Goal: Information Seeking & Learning: Check status

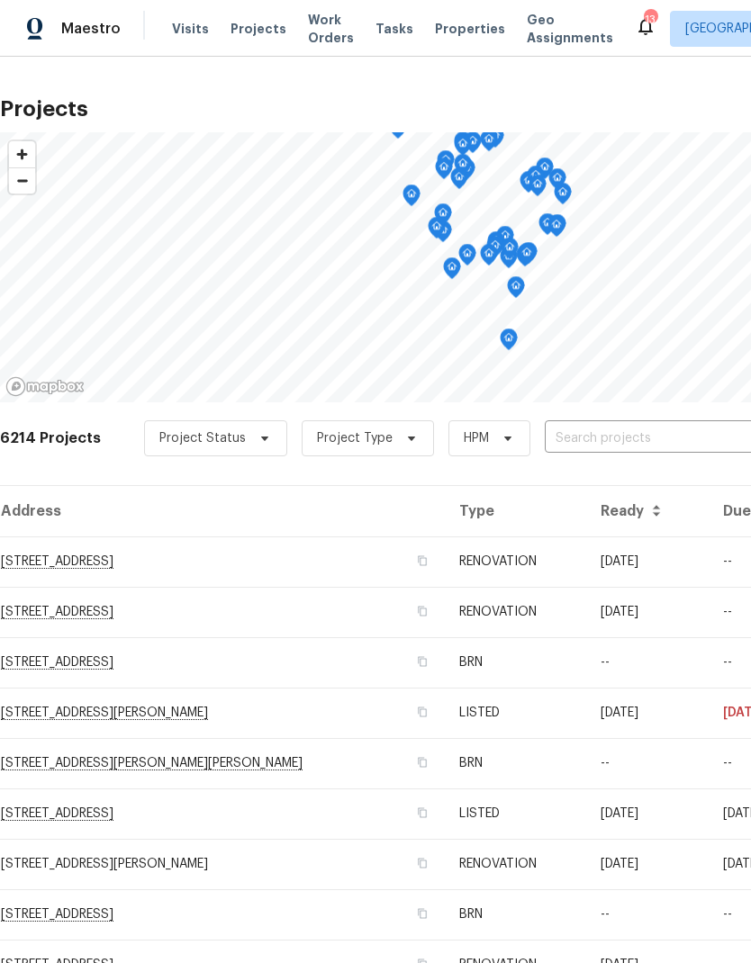
click at [633, 418] on div "6214 Projects Project Status Project Type HPM ​" at bounding box center [508, 449] width 1017 height 72
click at [617, 434] on input "text" at bounding box center [648, 439] width 206 height 28
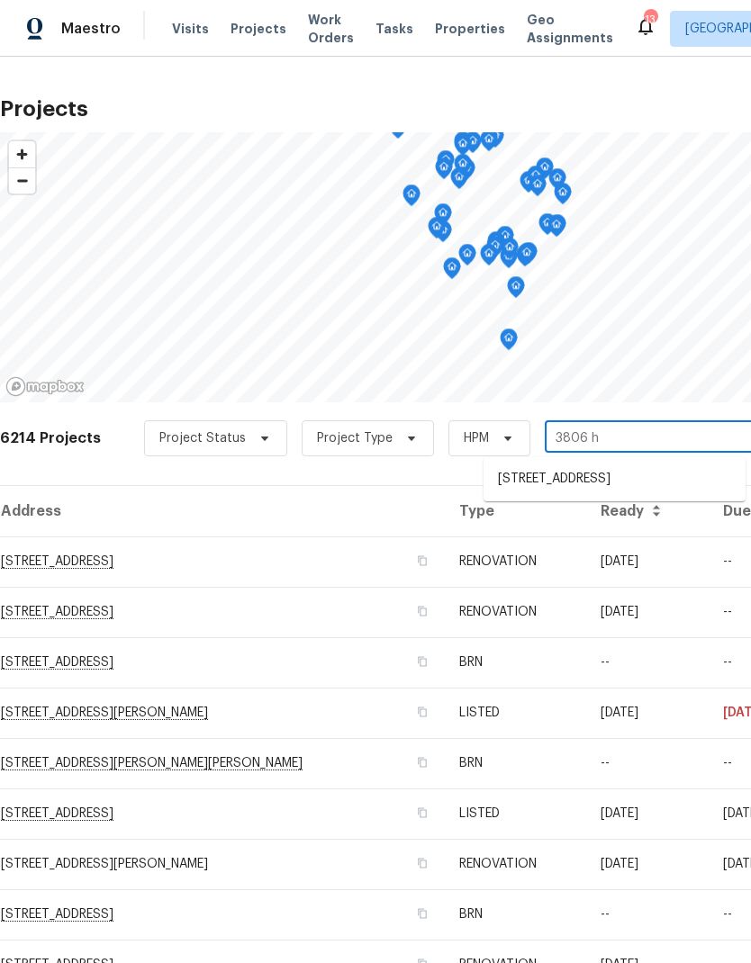
type input "3806 ha"
click at [609, 485] on li "[STREET_ADDRESS]" at bounding box center [615, 480] width 262 height 31
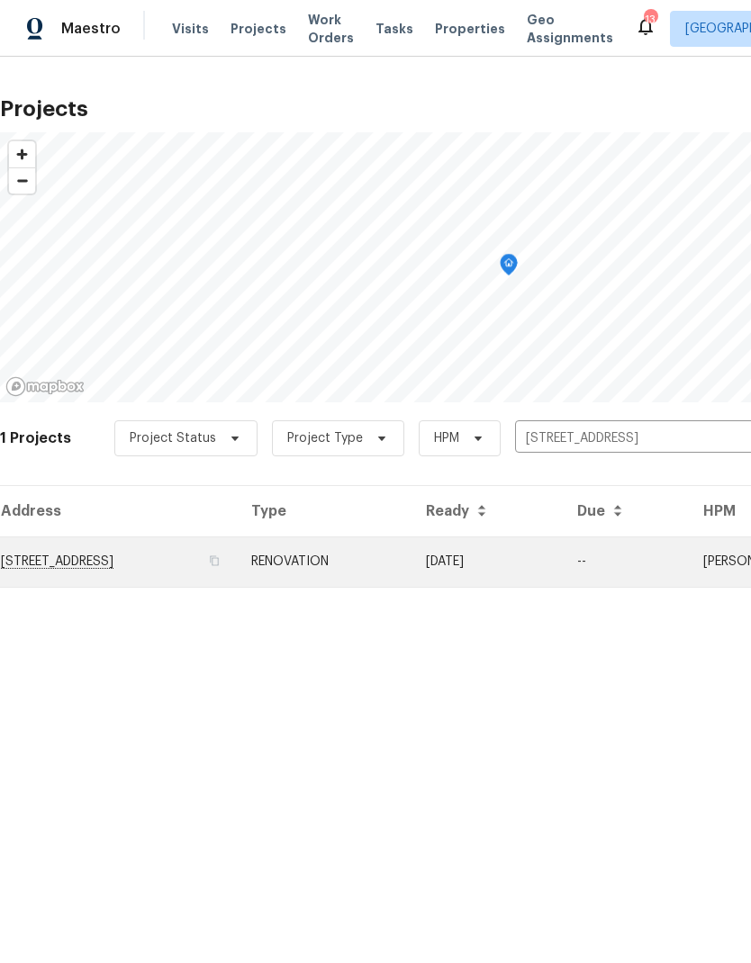
click at [164, 557] on td "[STREET_ADDRESS]" at bounding box center [118, 562] width 237 height 50
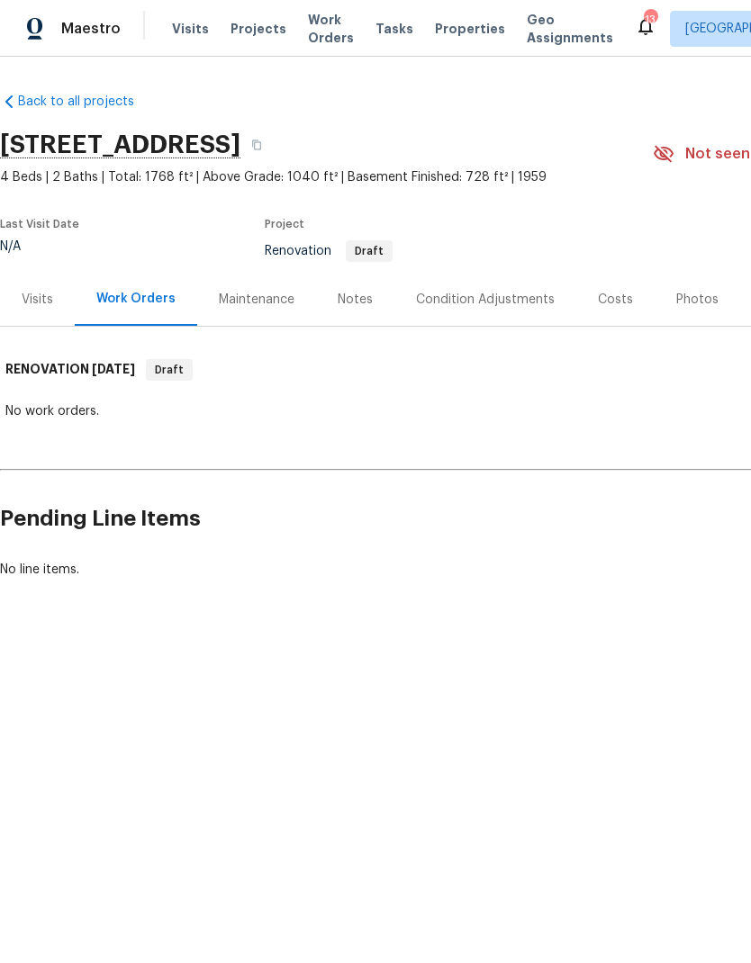
click at [348, 293] on div "Notes" at bounding box center [355, 300] width 35 height 18
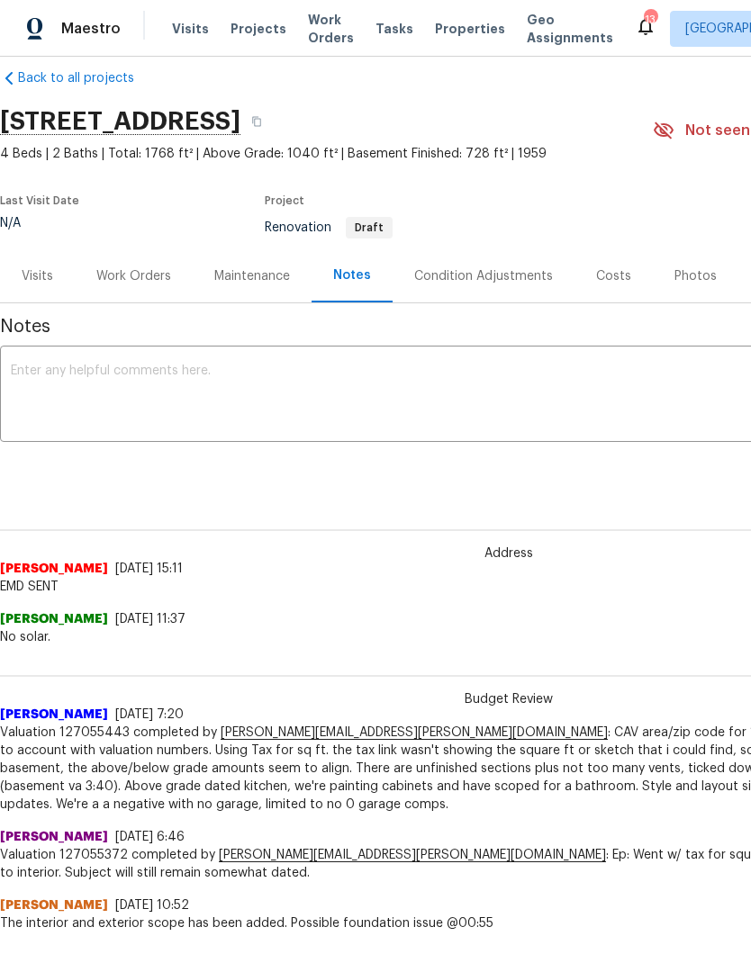
scroll to position [23, 0]
click at [476, 280] on div "Condition Adjustments" at bounding box center [483, 277] width 139 height 18
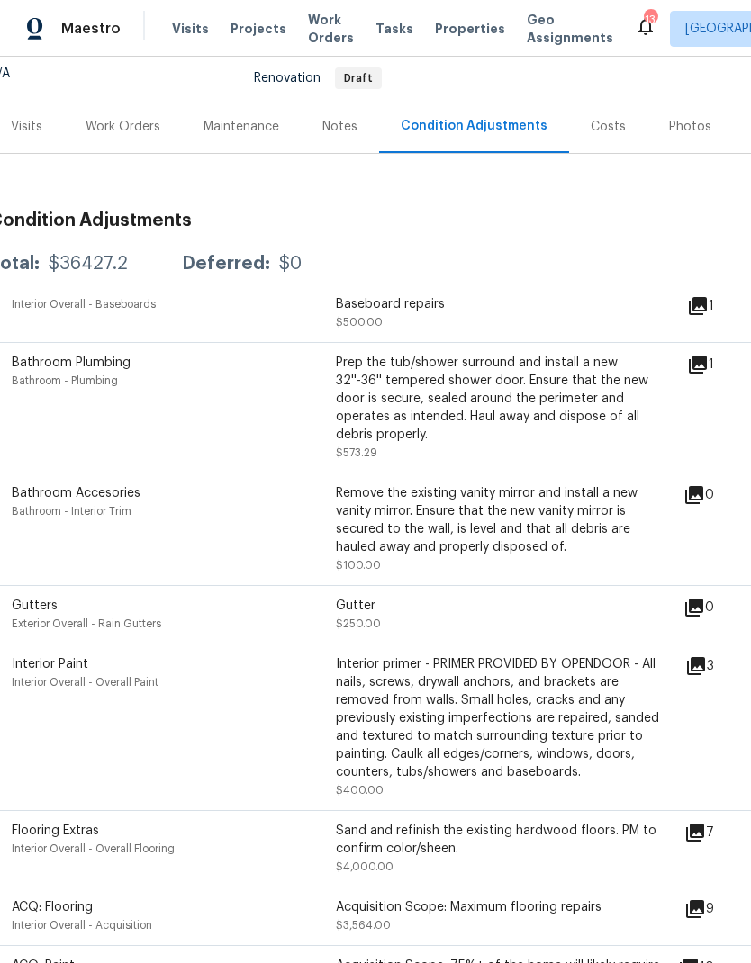
scroll to position [180, 14]
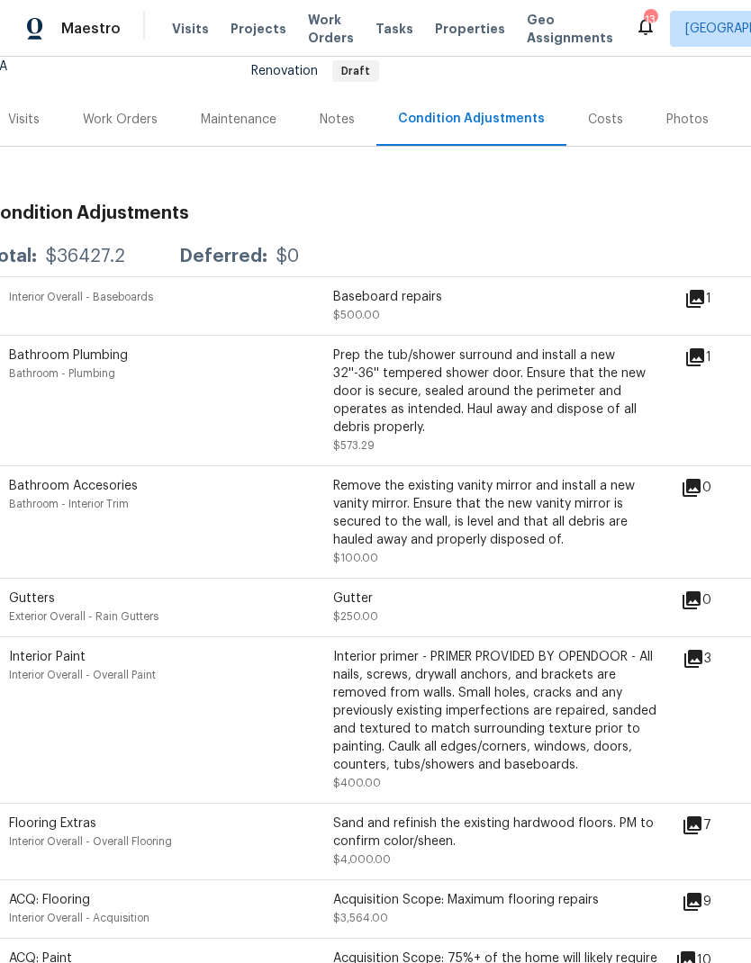
click at [706, 360] on icon at bounding box center [695, 358] width 22 height 22
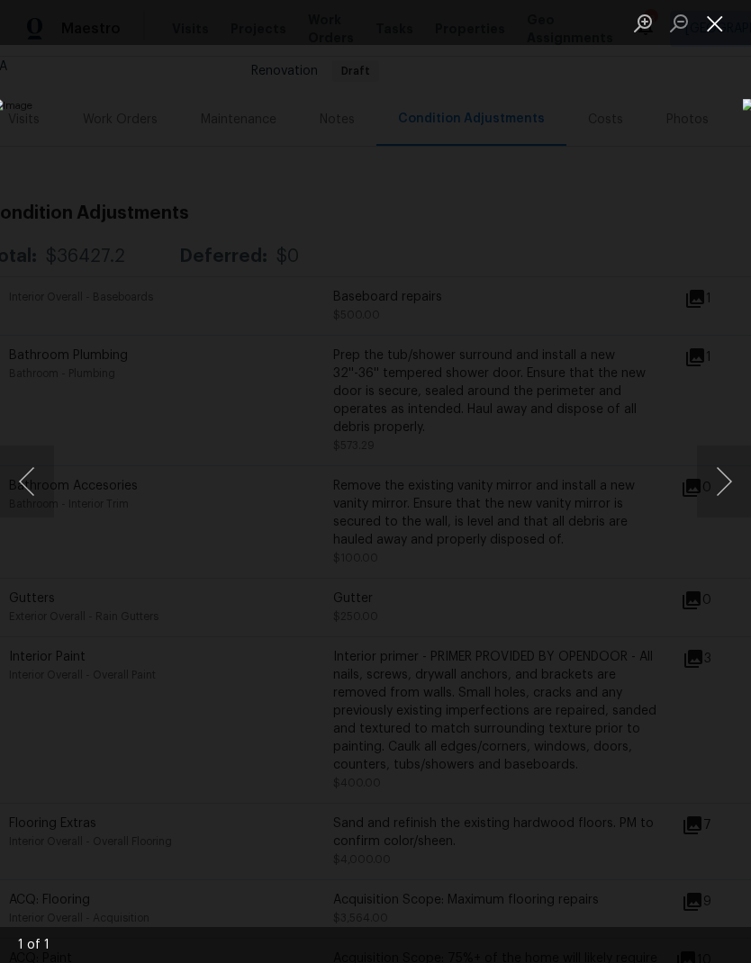
click at [714, 25] on button "Close lightbox" at bounding box center [715, 23] width 36 height 32
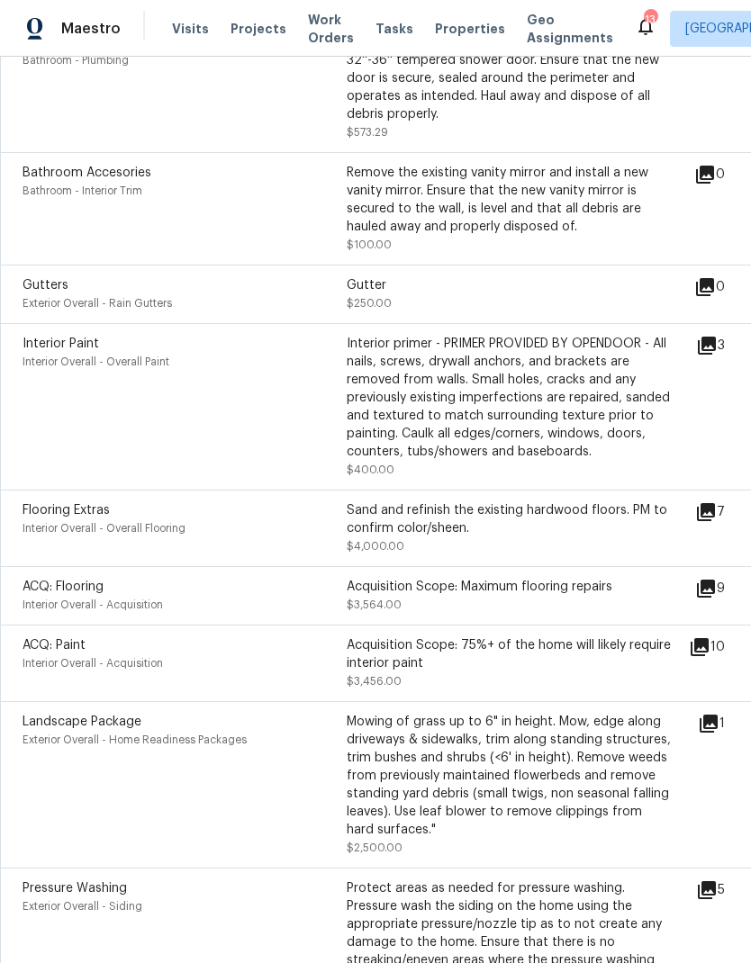
scroll to position [488, 68]
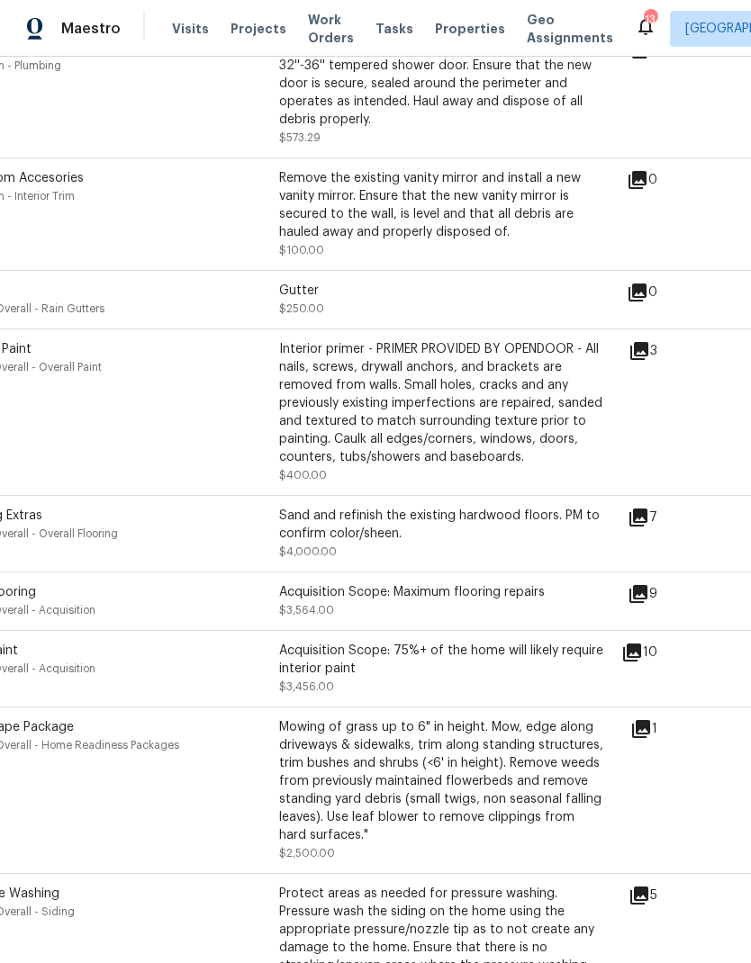
click at [628, 530] on div "Flooring Extras Interior Overall - Overall Flooring Sand and refinish the exist…" at bounding box center [291, 534] width 673 height 54
click at [644, 526] on icon at bounding box center [638, 518] width 18 height 18
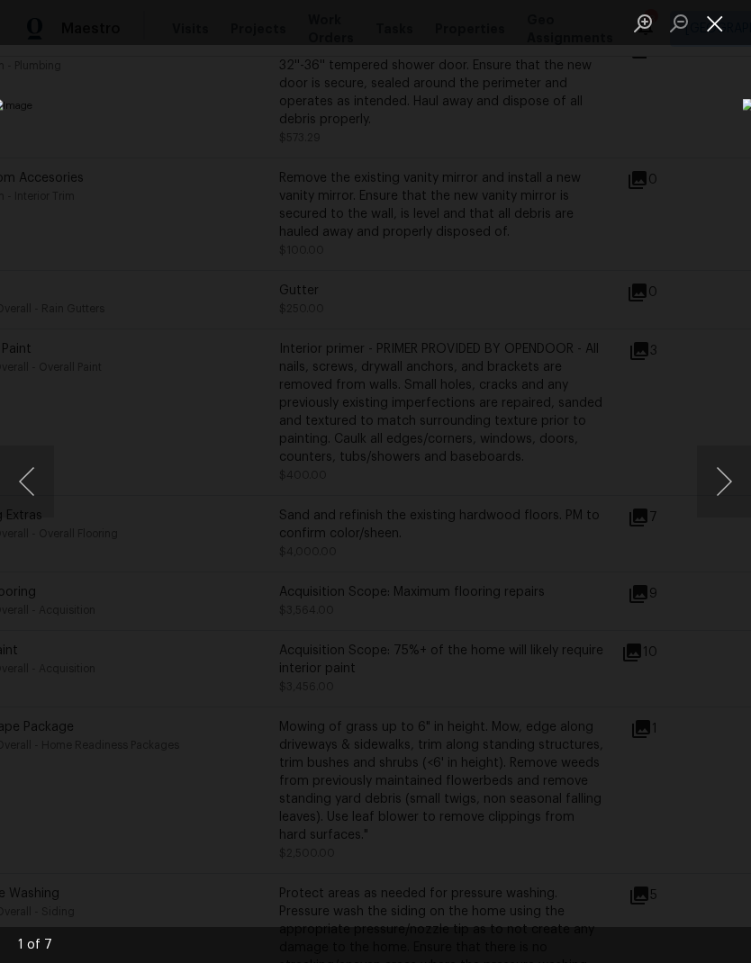
click at [715, 29] on button "Close lightbox" at bounding box center [715, 23] width 36 height 32
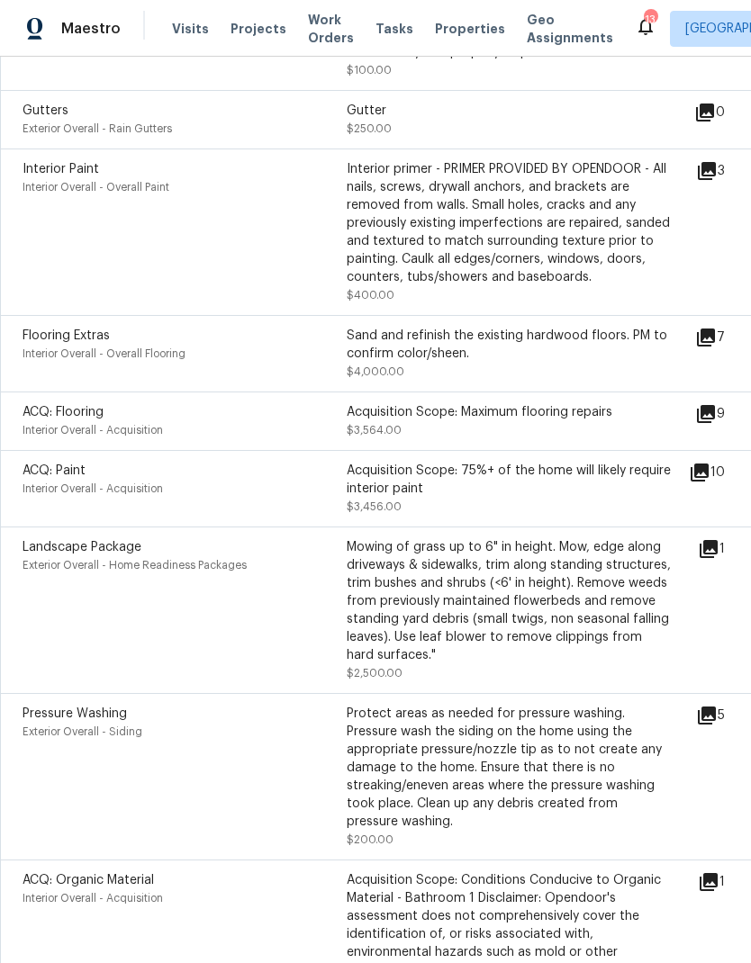
scroll to position [666, 0]
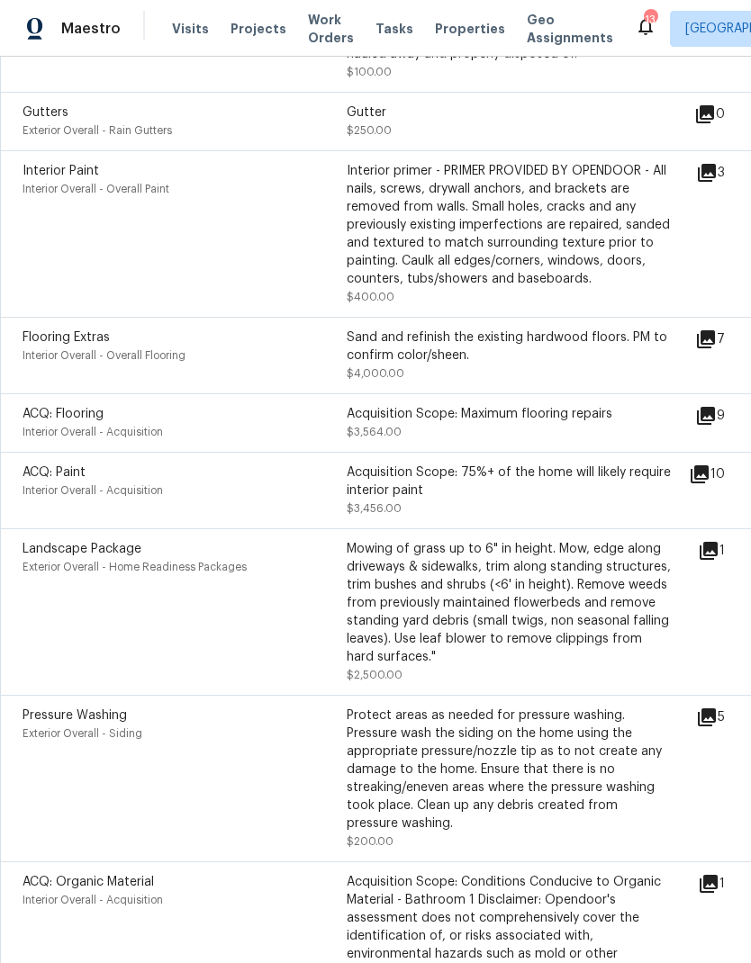
click at [713, 560] on icon at bounding box center [709, 551] width 18 height 18
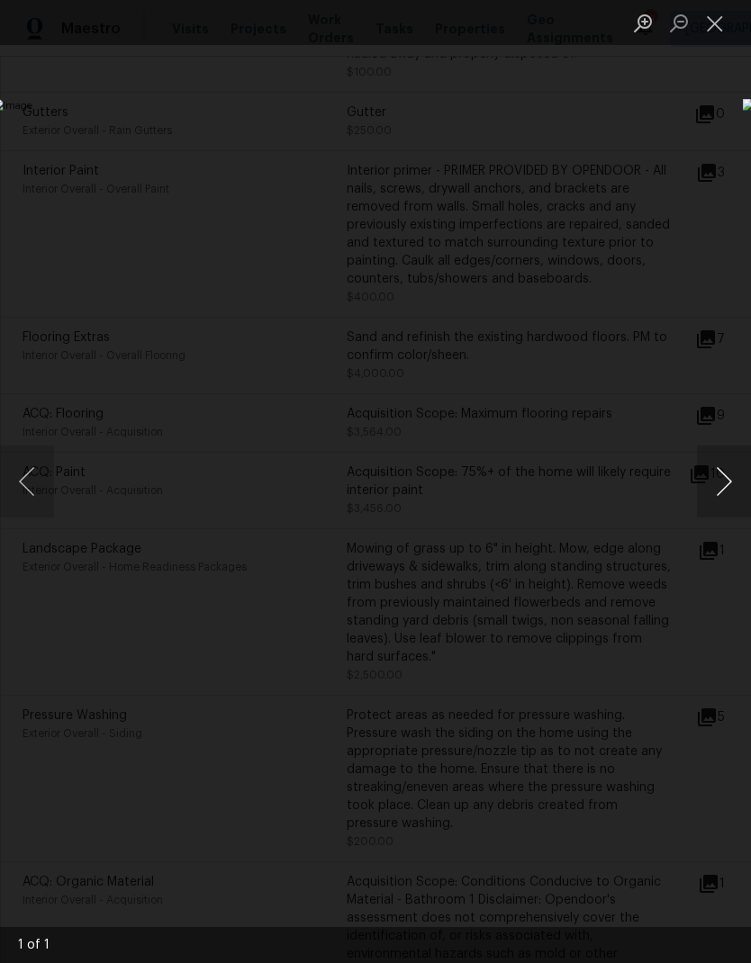
click at [725, 496] on button "Next image" at bounding box center [724, 482] width 54 height 72
click at [722, 491] on button "Next image" at bounding box center [724, 482] width 54 height 72
click at [714, 483] on button "Next image" at bounding box center [724, 482] width 54 height 72
click at [721, 30] on button "Close lightbox" at bounding box center [715, 23] width 36 height 32
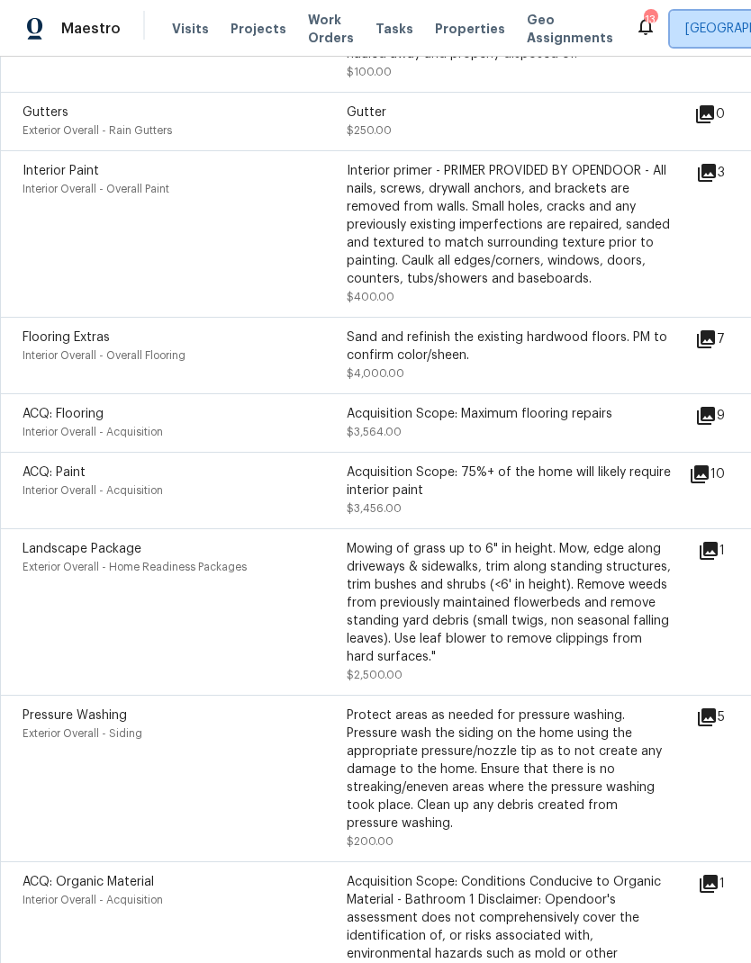
click at [707, 30] on span "[GEOGRAPHIC_DATA]" at bounding box center [747, 29] width 124 height 18
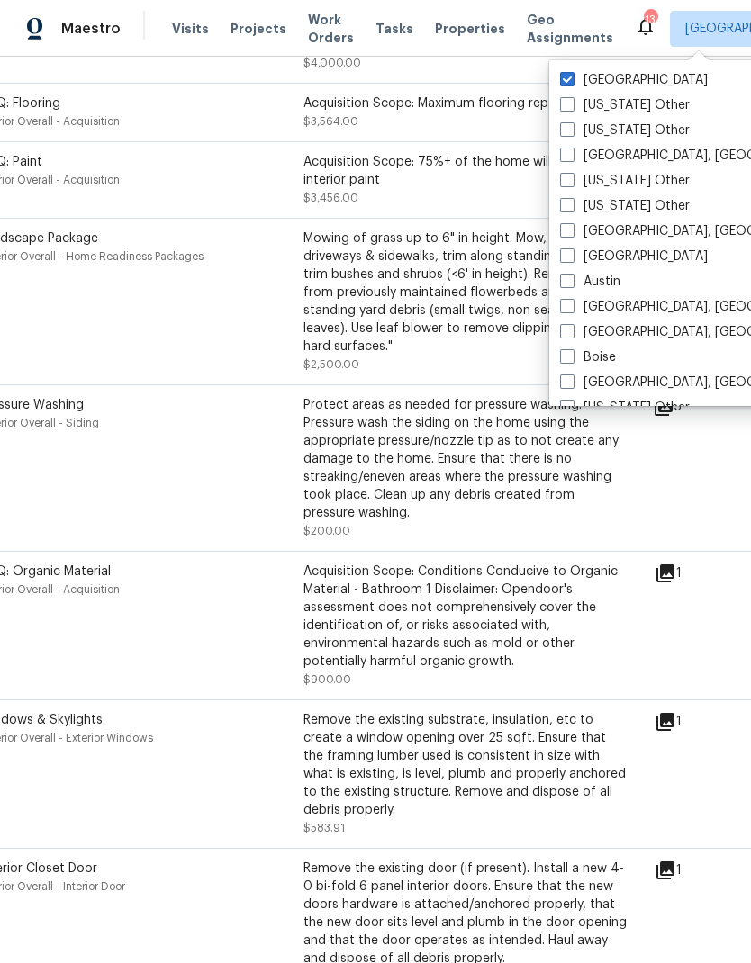
scroll to position [1022, 35]
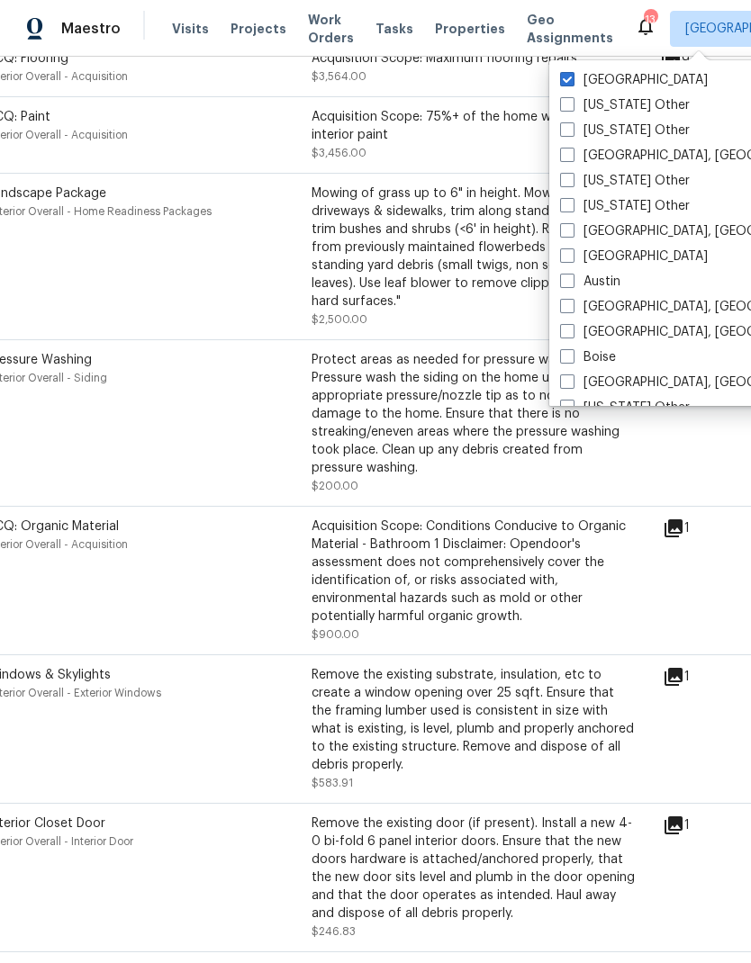
click at [684, 530] on icon at bounding box center [674, 529] width 22 height 22
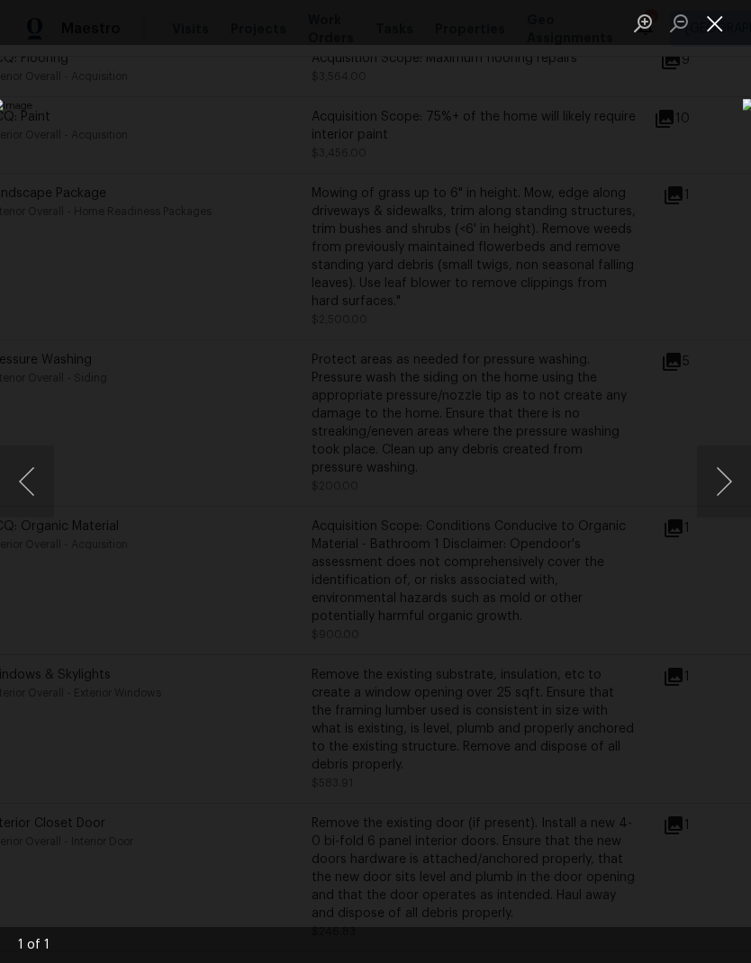
click at [720, 32] on button "Close lightbox" at bounding box center [715, 23] width 36 height 32
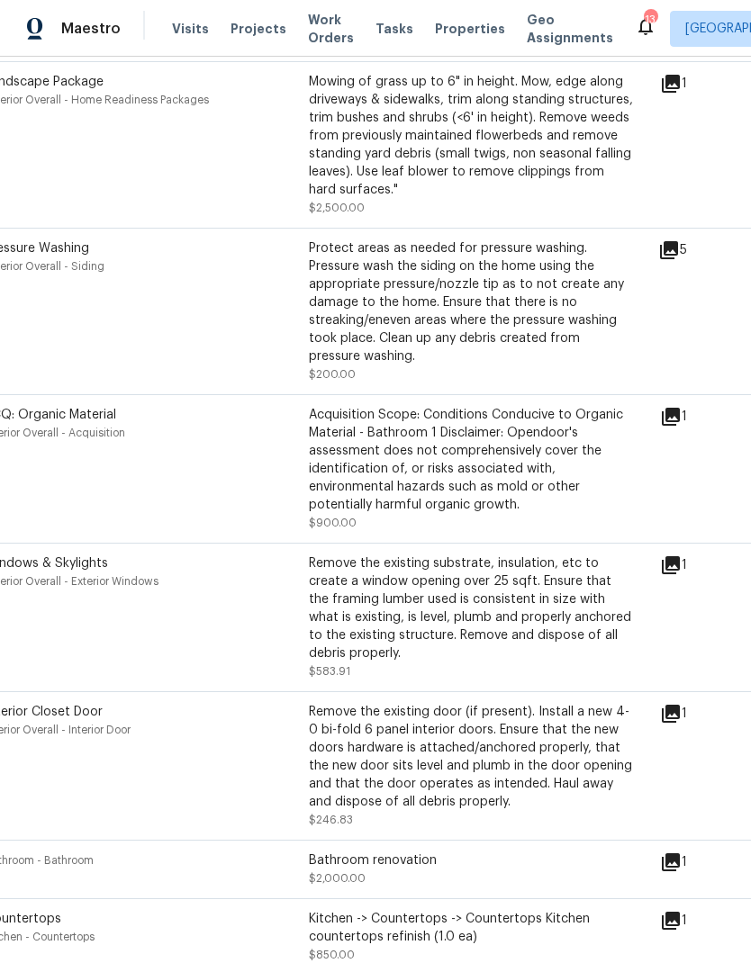
scroll to position [1194, 33]
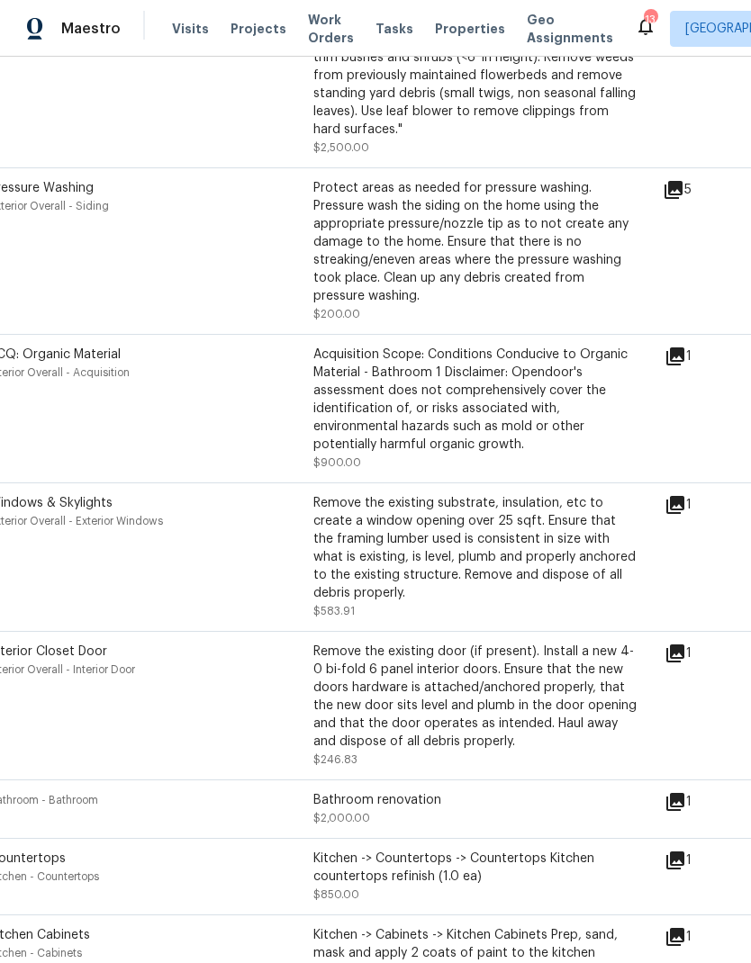
click at [686, 515] on icon at bounding box center [675, 505] width 22 height 22
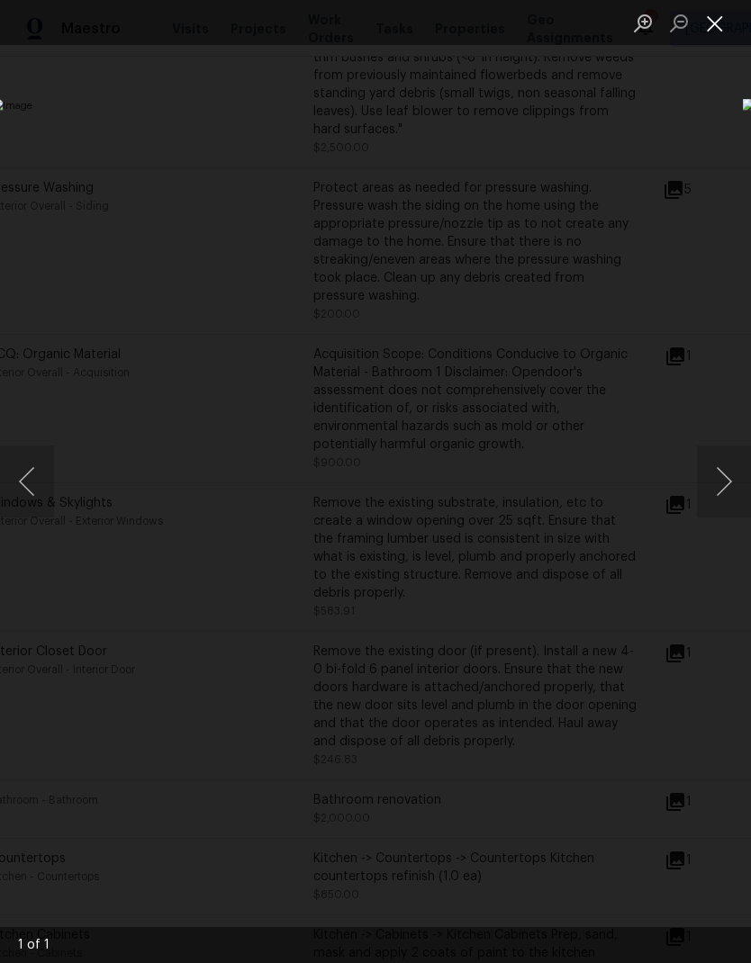
click at [708, 36] on button "Close lightbox" at bounding box center [715, 23] width 36 height 32
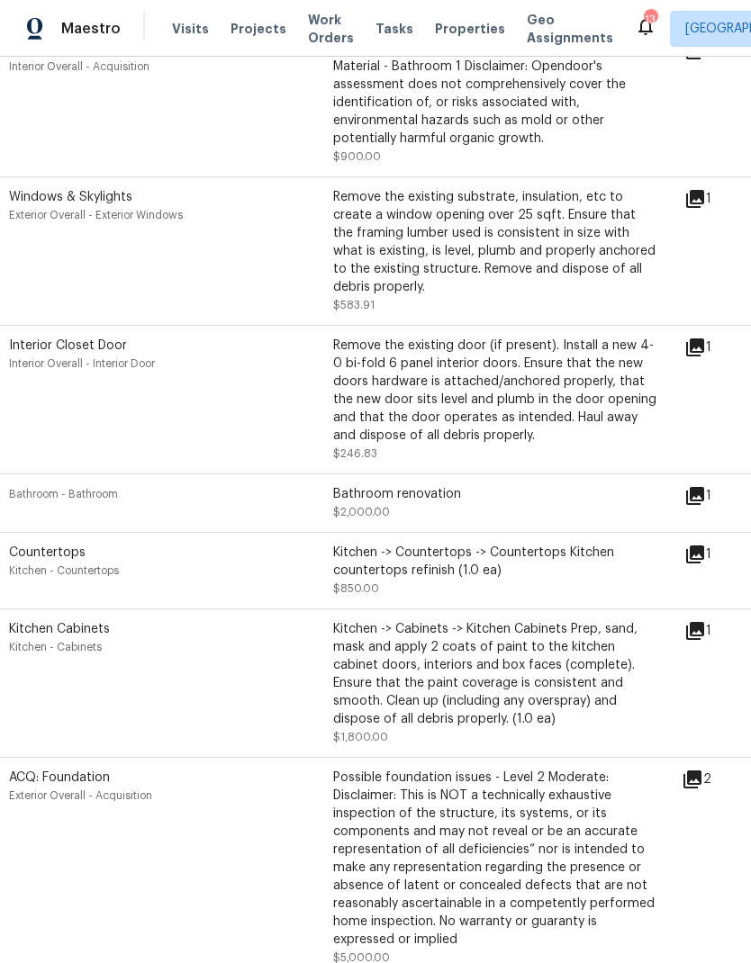
scroll to position [1499, 14]
click at [703, 357] on icon at bounding box center [694, 348] width 18 height 18
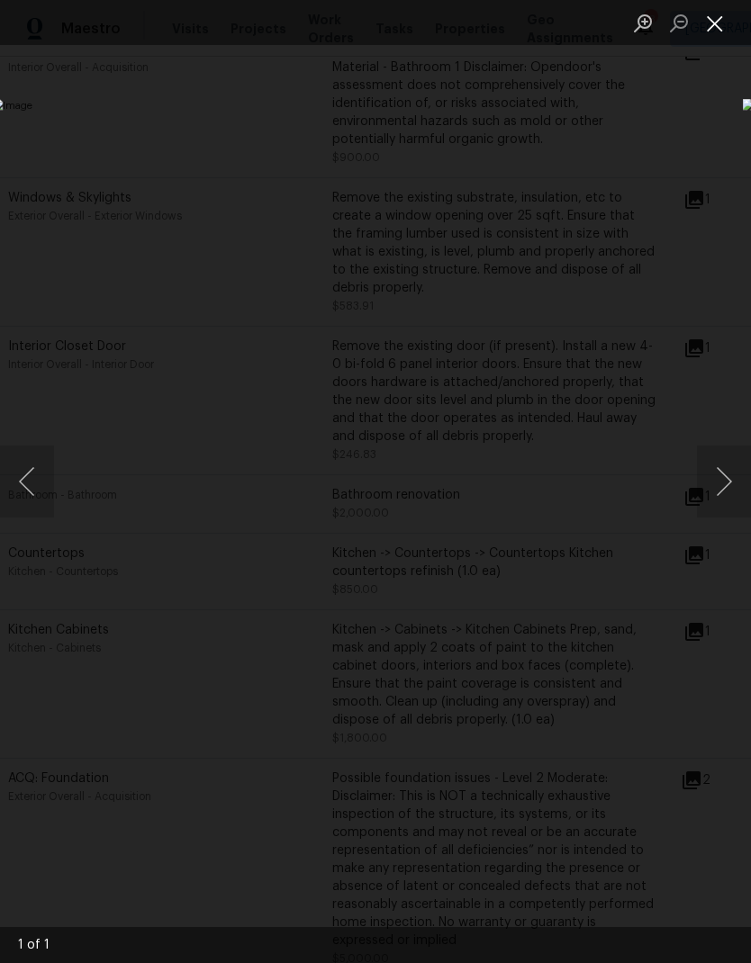
click at [719, 31] on button "Close lightbox" at bounding box center [715, 23] width 36 height 32
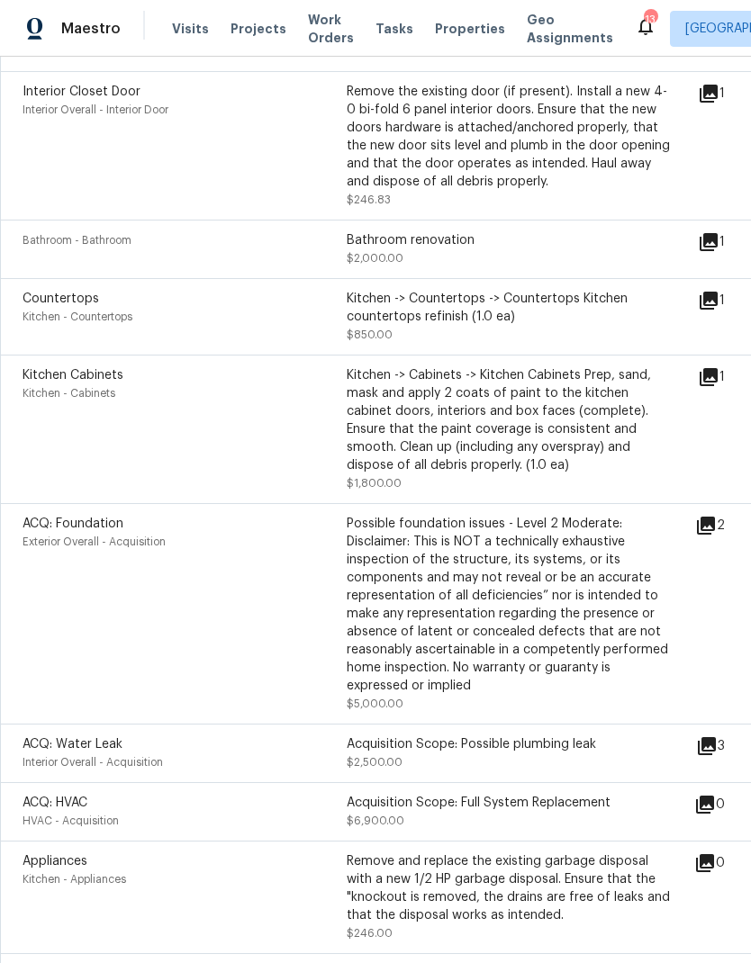
scroll to position [1754, 0]
click at [718, 384] on icon at bounding box center [709, 377] width 18 height 18
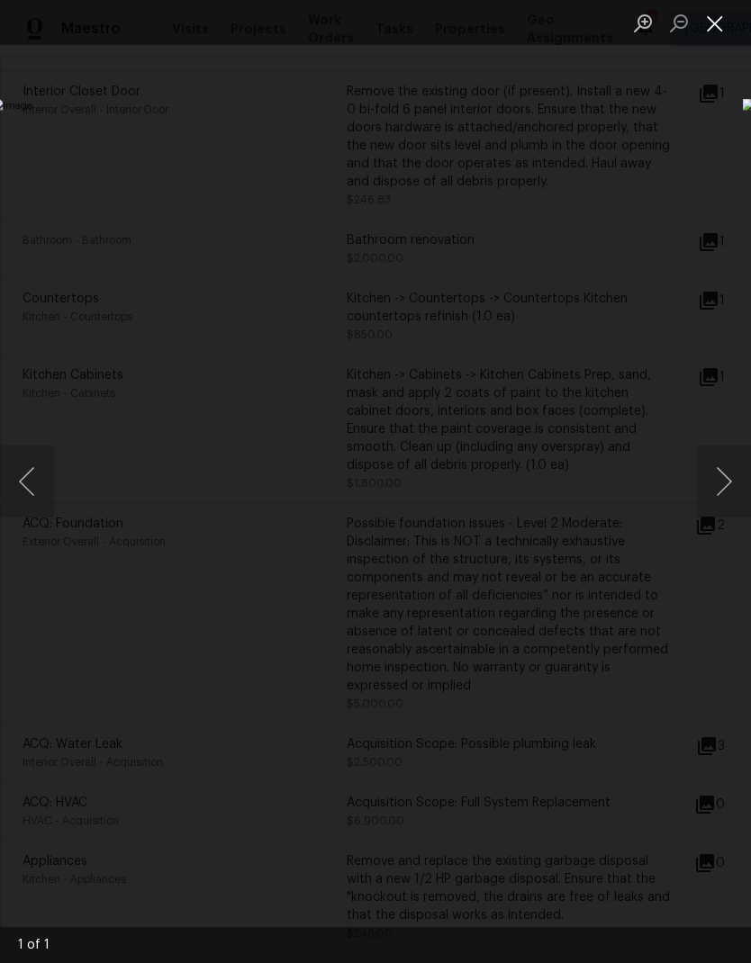
click at [722, 29] on button "Close lightbox" at bounding box center [715, 23] width 36 height 32
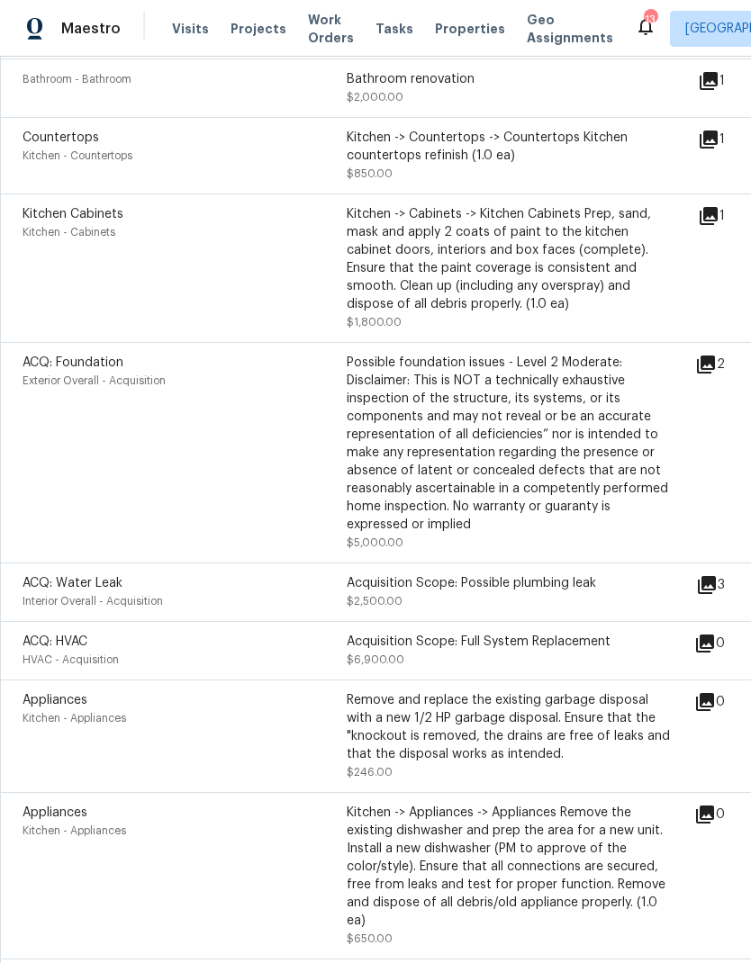
scroll to position [1914, 1]
click at [724, 592] on div "3" at bounding box center [738, 586] width 86 height 22
click at [715, 595] on icon at bounding box center [706, 586] width 18 height 18
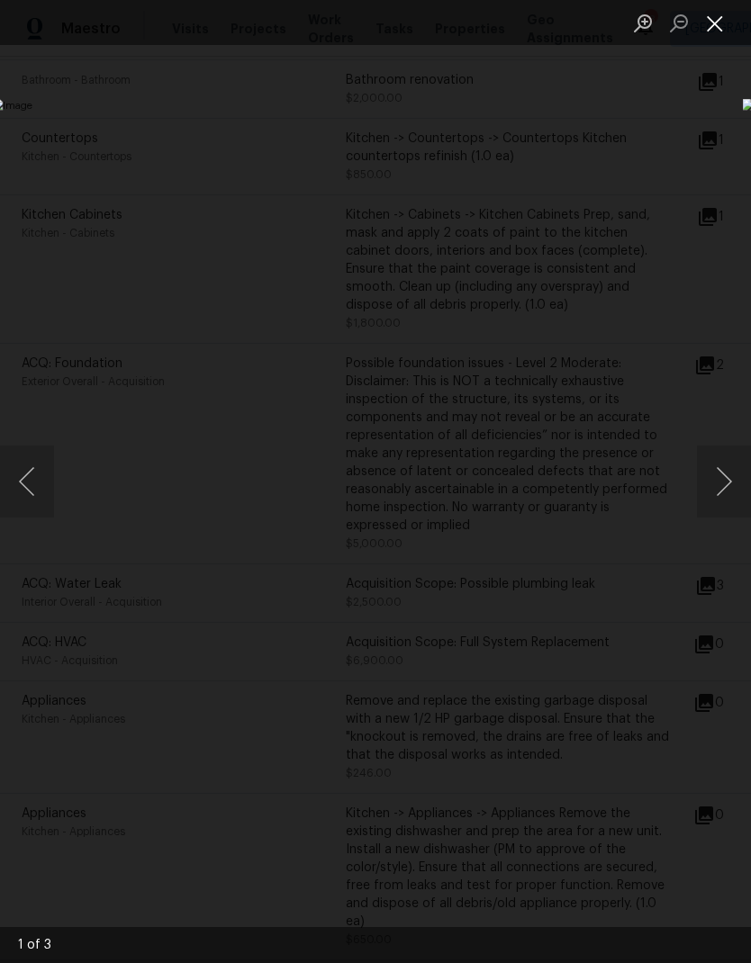
click at [704, 32] on button "Close lightbox" at bounding box center [715, 23] width 36 height 32
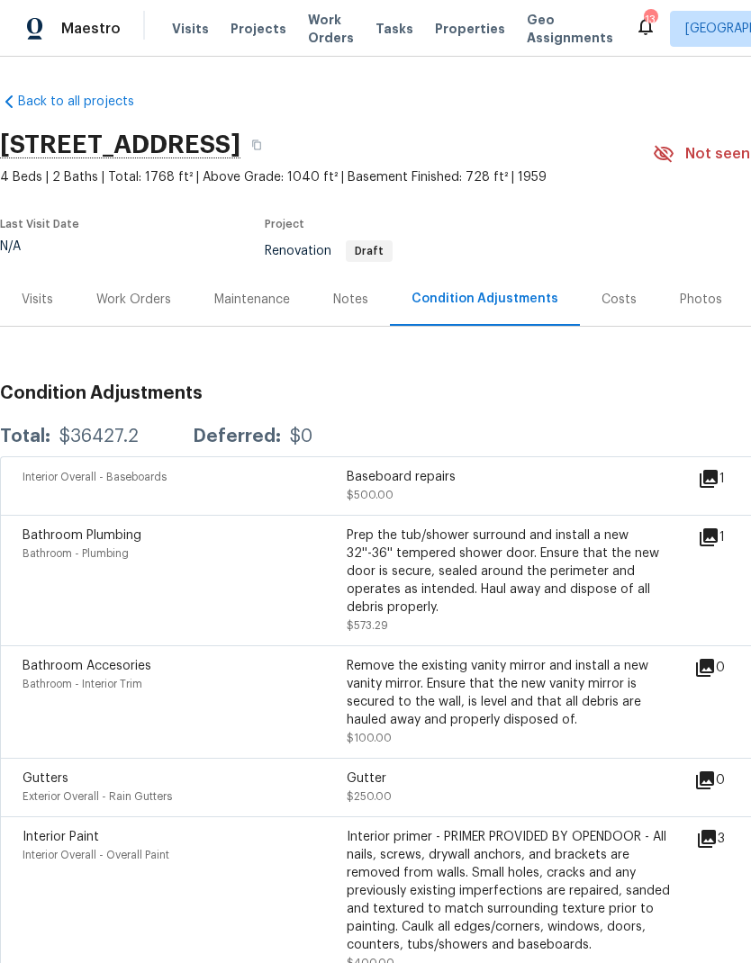
scroll to position [0, 0]
click at [262, 140] on icon "button" at bounding box center [256, 145] width 11 height 11
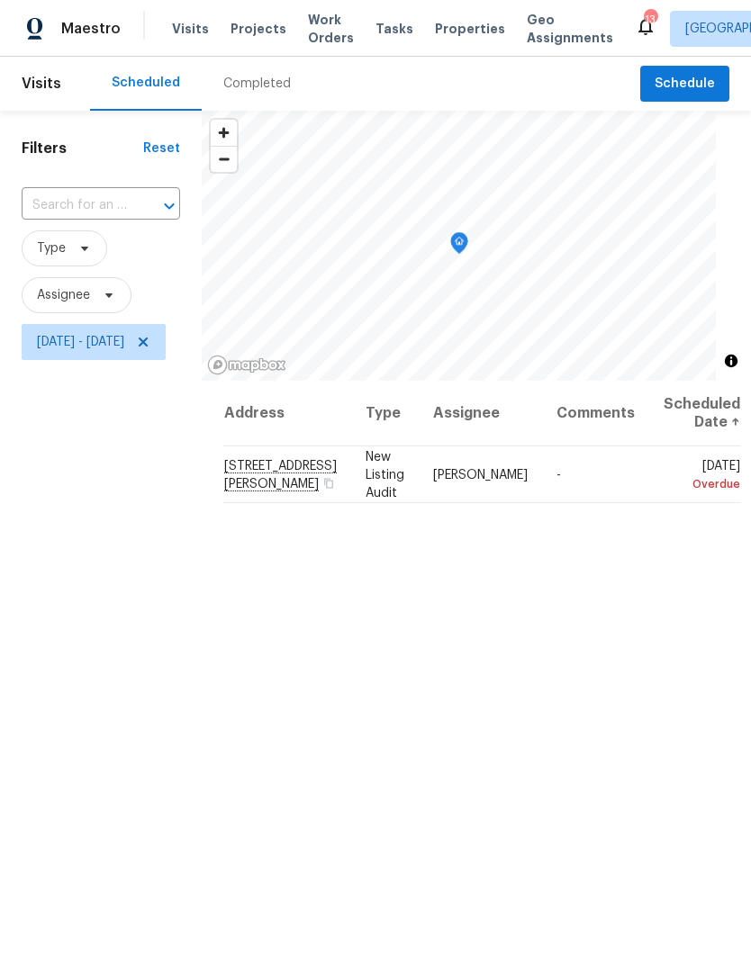
click at [184, 14] on div "Visits Projects Work Orders Tasks Properties Geo Assignments" at bounding box center [403, 29] width 463 height 36
click at [180, 15] on div "Visits Projects Work Orders Tasks Properties Geo Assignments" at bounding box center [403, 29] width 463 height 36
click at [189, 29] on span "Visits" at bounding box center [190, 29] width 37 height 18
click at [166, 341] on span "Fri, Oct 03 - Fri, Oct 03" at bounding box center [94, 342] width 144 height 36
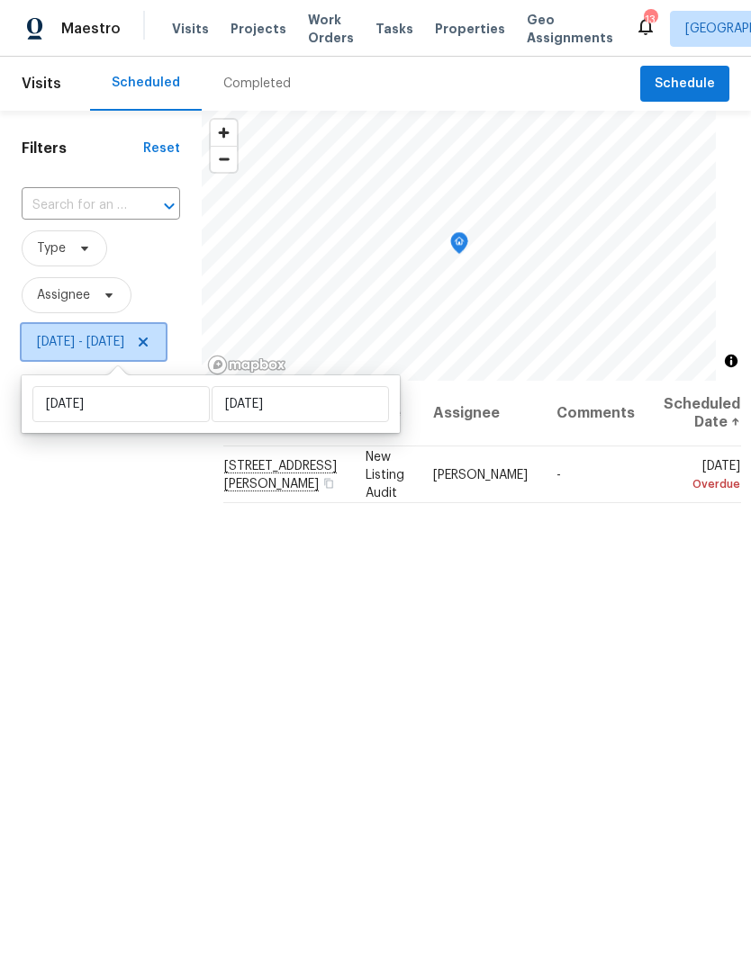
click at [148, 347] on icon at bounding box center [143, 342] width 9 height 9
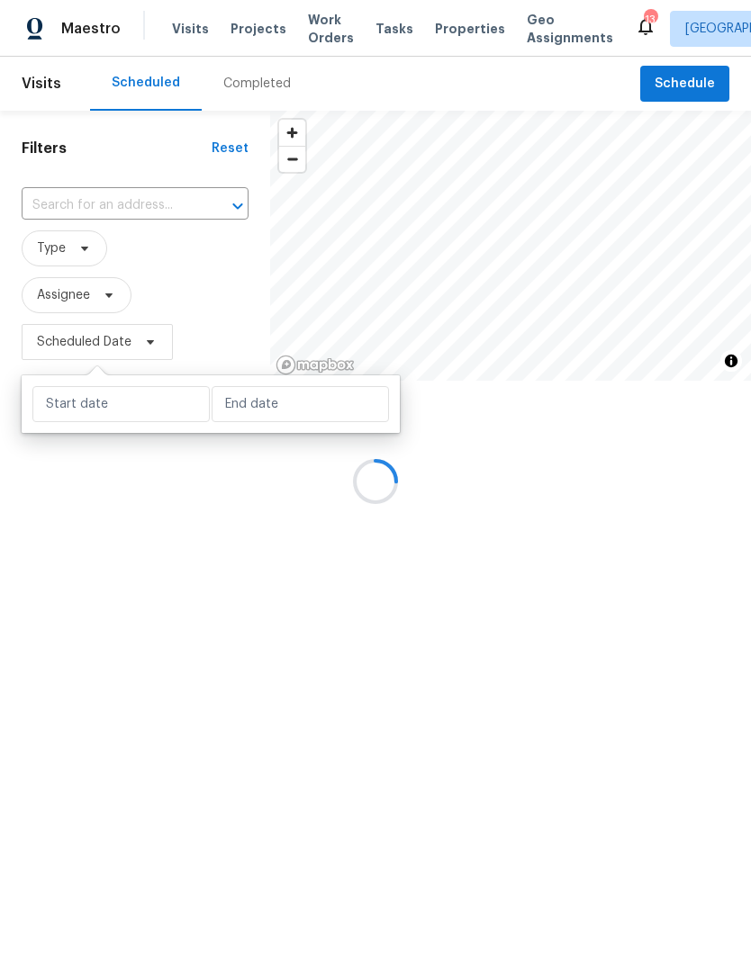
click at [176, 610] on div at bounding box center [375, 481] width 751 height 963
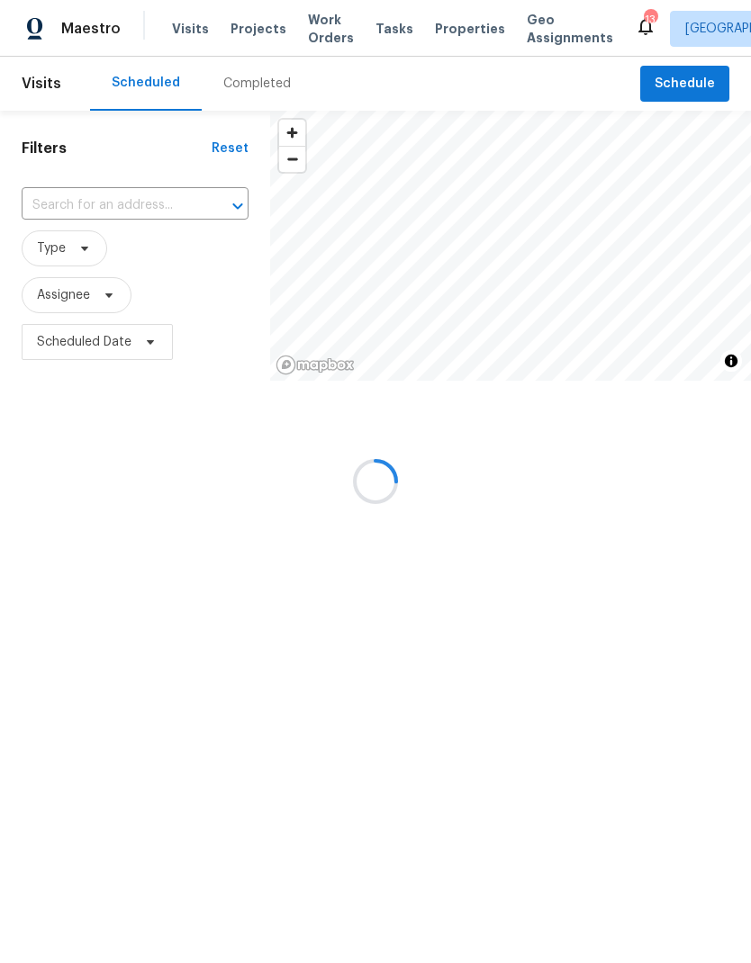
click at [141, 346] on div at bounding box center [375, 481] width 751 height 963
click at [109, 338] on div at bounding box center [375, 481] width 751 height 963
click at [110, 348] on div at bounding box center [375, 481] width 751 height 963
click at [114, 357] on div at bounding box center [375, 481] width 751 height 963
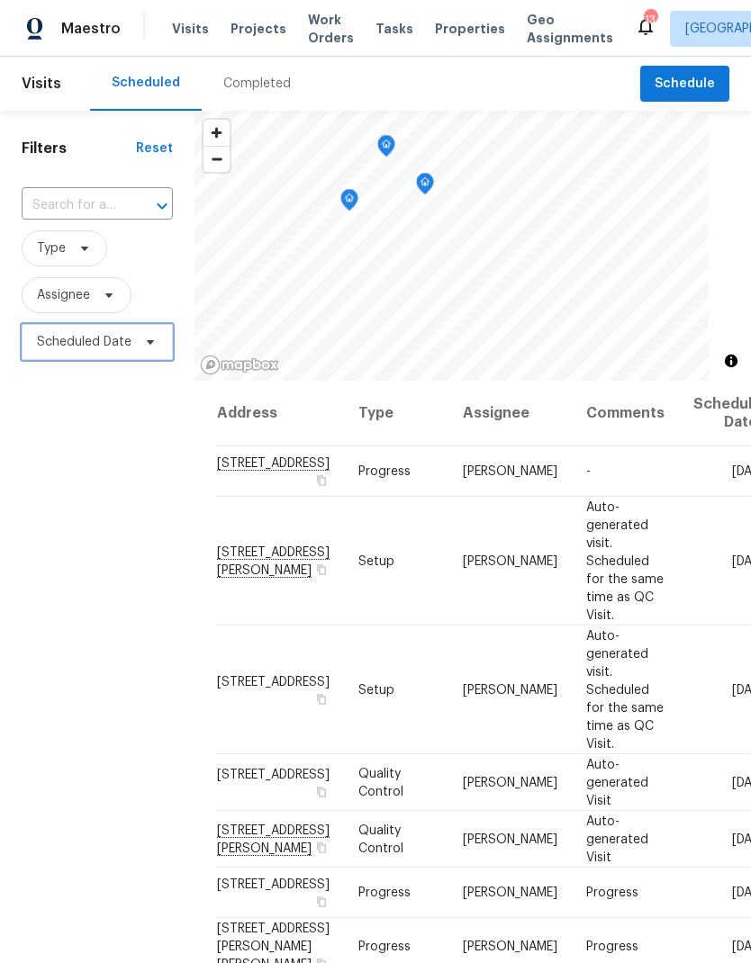
click at [140, 345] on span at bounding box center [148, 342] width 20 height 14
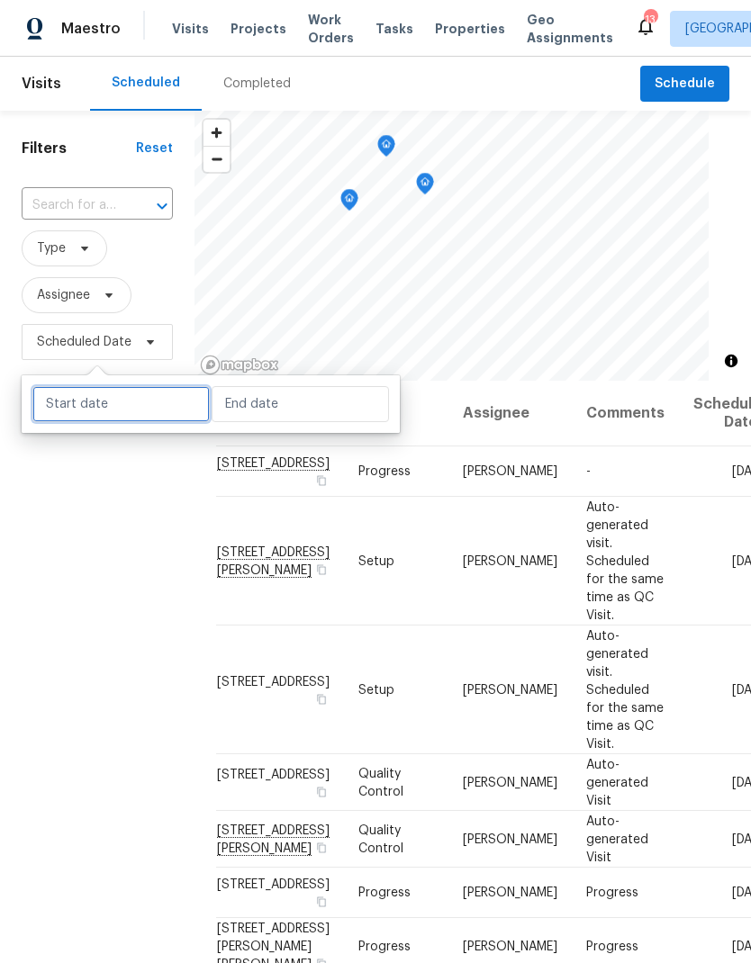
click at [131, 393] on input "text" at bounding box center [120, 404] width 177 height 36
select select "9"
select select "2025"
select select "10"
select select "2025"
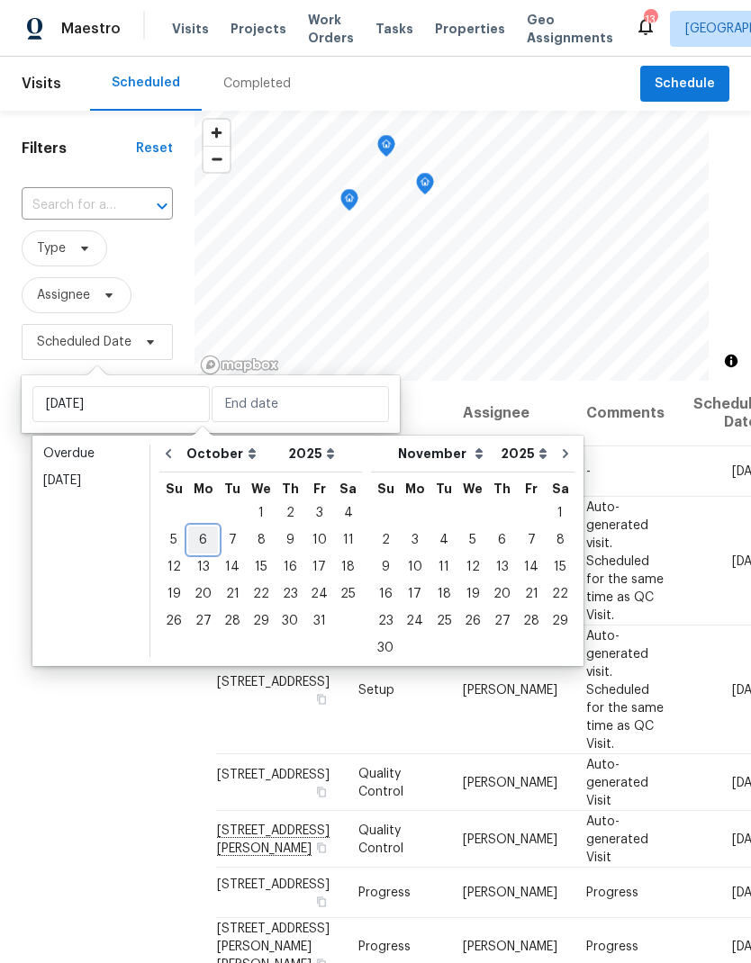
click at [200, 537] on div "6" at bounding box center [203, 540] width 30 height 25
type input "Mon, Oct 06"
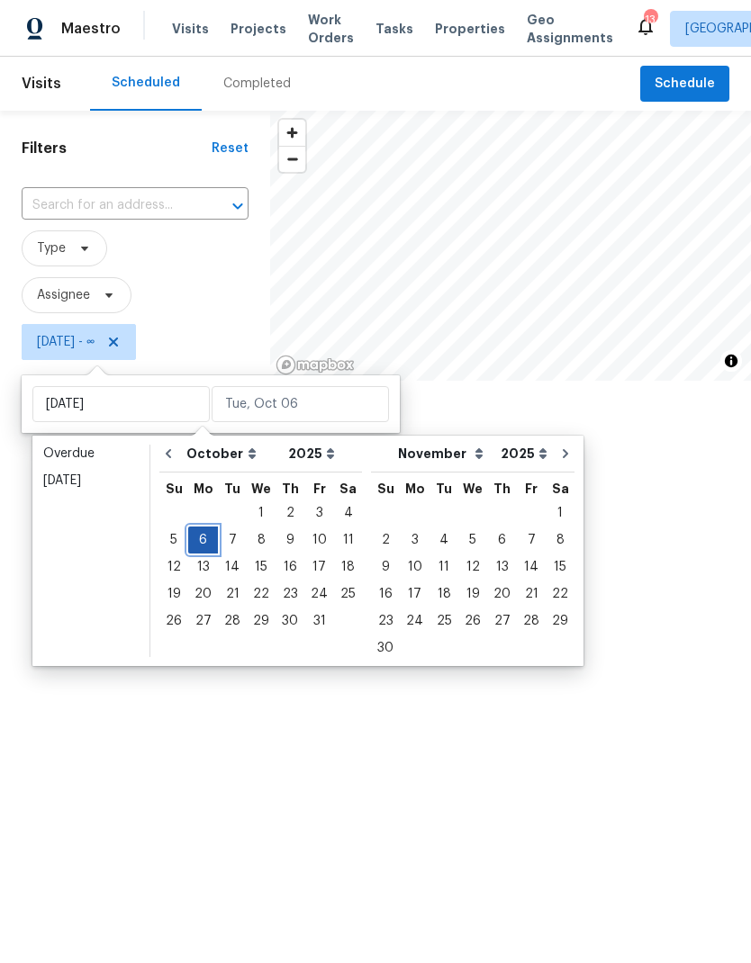
click at [205, 534] on div "6" at bounding box center [203, 540] width 30 height 25
type input "Mon, Oct 06"
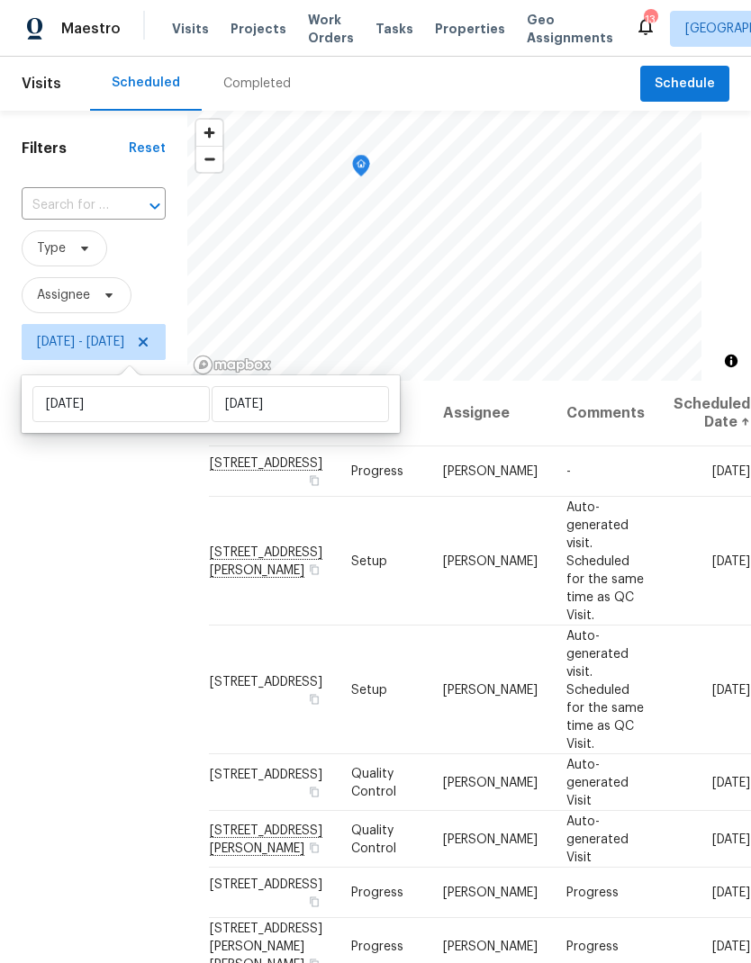
click at [167, 773] on div "Filters Reset ​ Type Assignee Mon, Oct 06 - Mon, Oct 06" at bounding box center [93, 631] width 187 height 1041
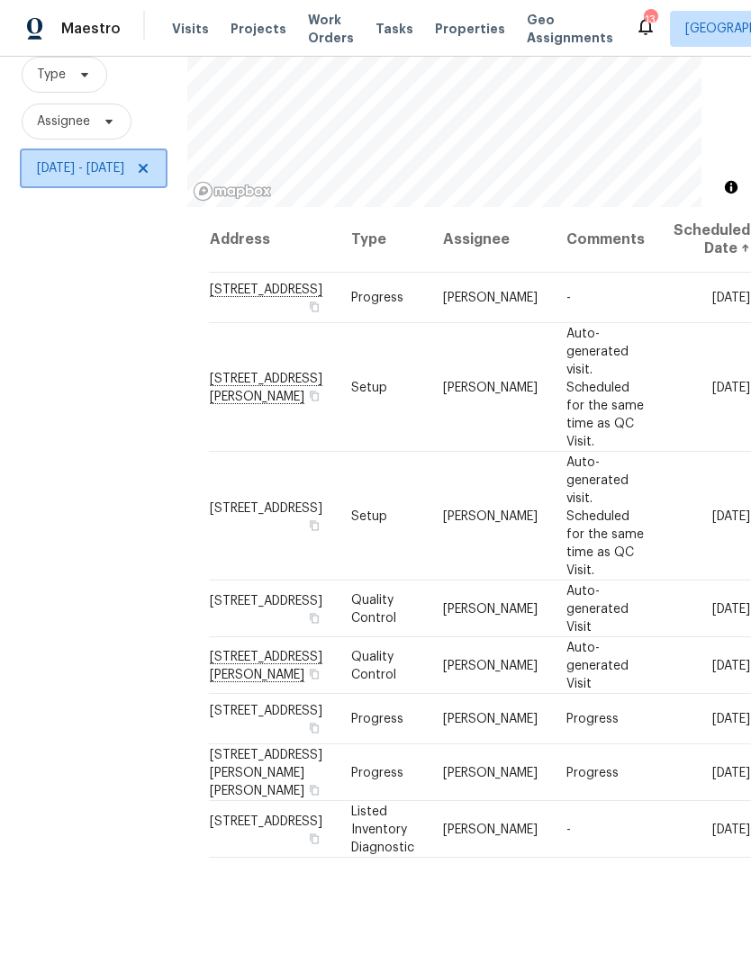
click at [124, 159] on span "Mon, Oct 06 - Mon, Oct 06" at bounding box center [80, 168] width 87 height 18
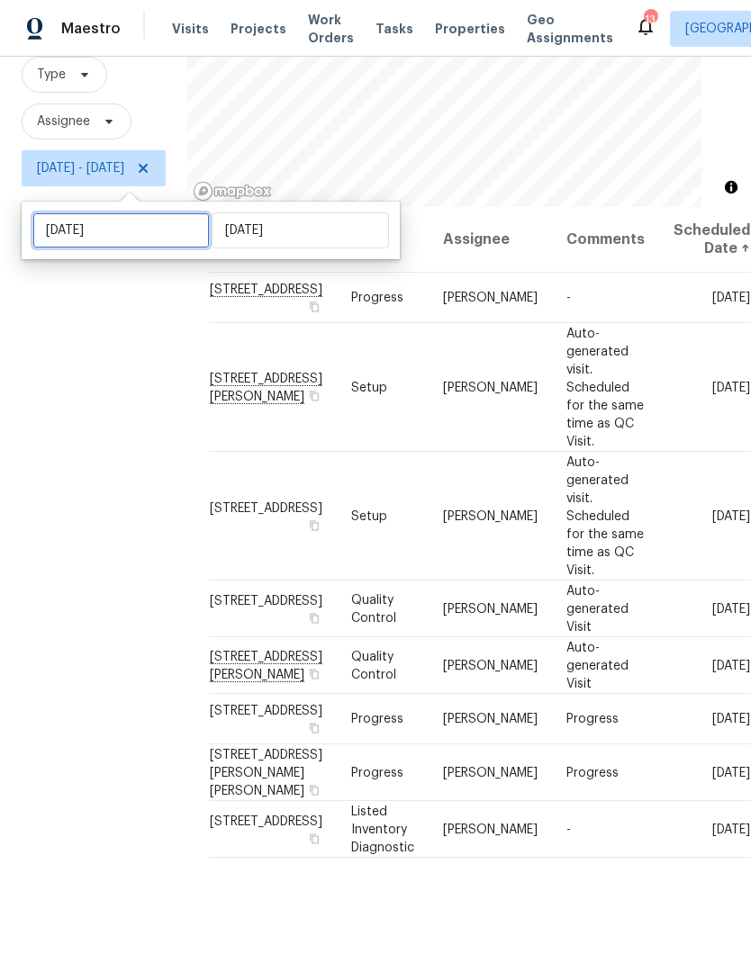
click at [158, 212] on input "Mon, Oct 06" at bounding box center [120, 230] width 177 height 36
select select "9"
select select "2025"
select select "10"
select select "2025"
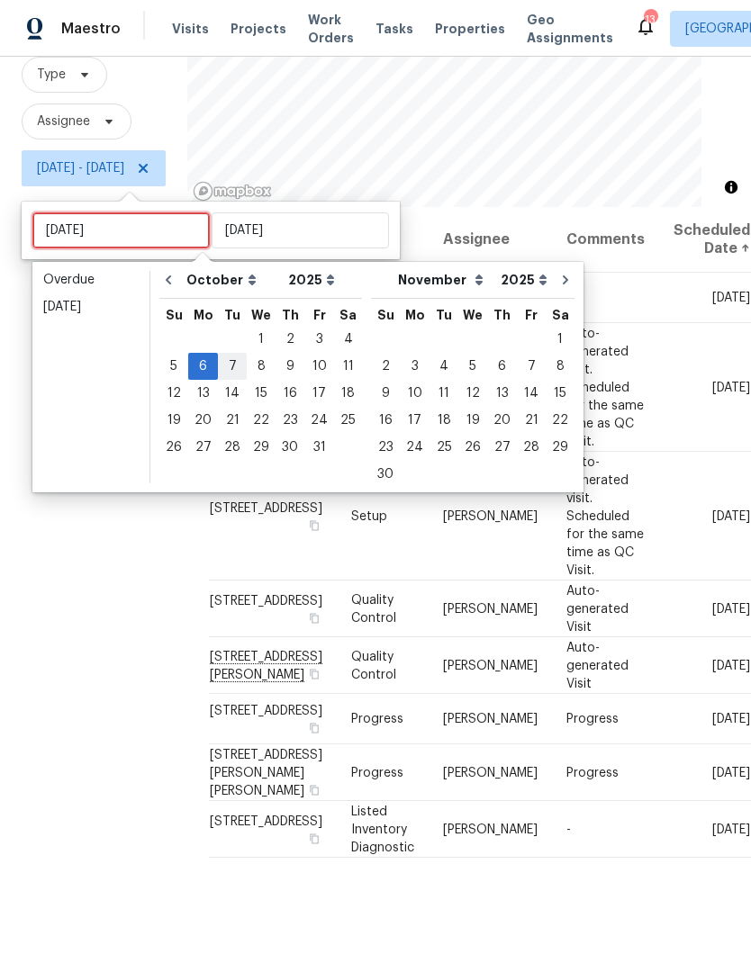
type input "Tue, Oct 07"
click at [218, 354] on div "7" at bounding box center [232, 366] width 29 height 25
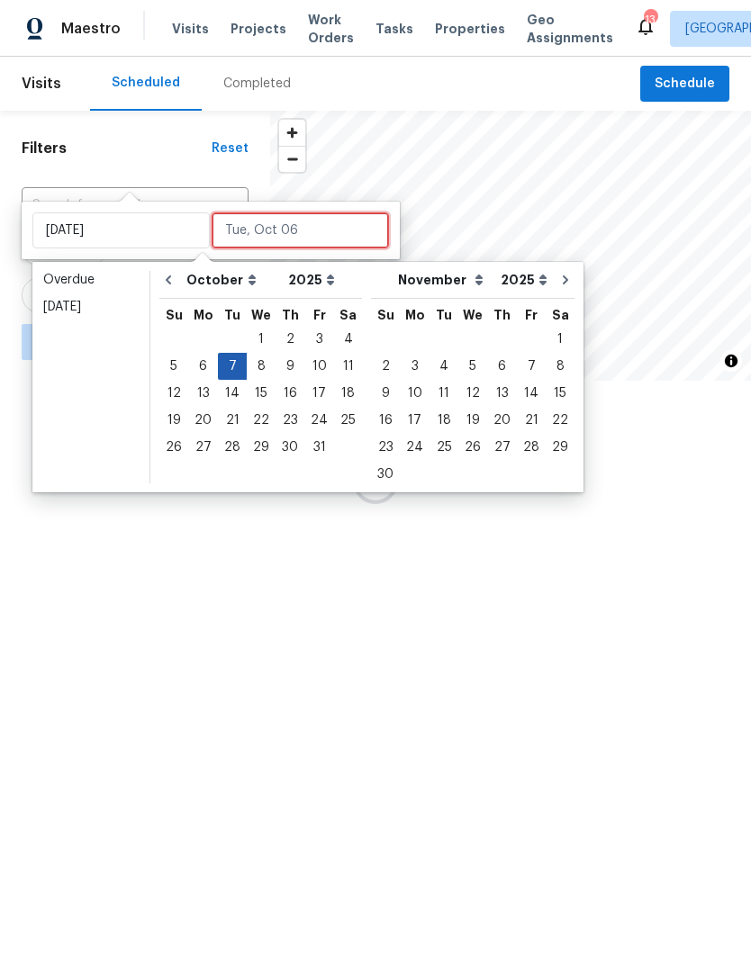
type input "Tue, Oct 07"
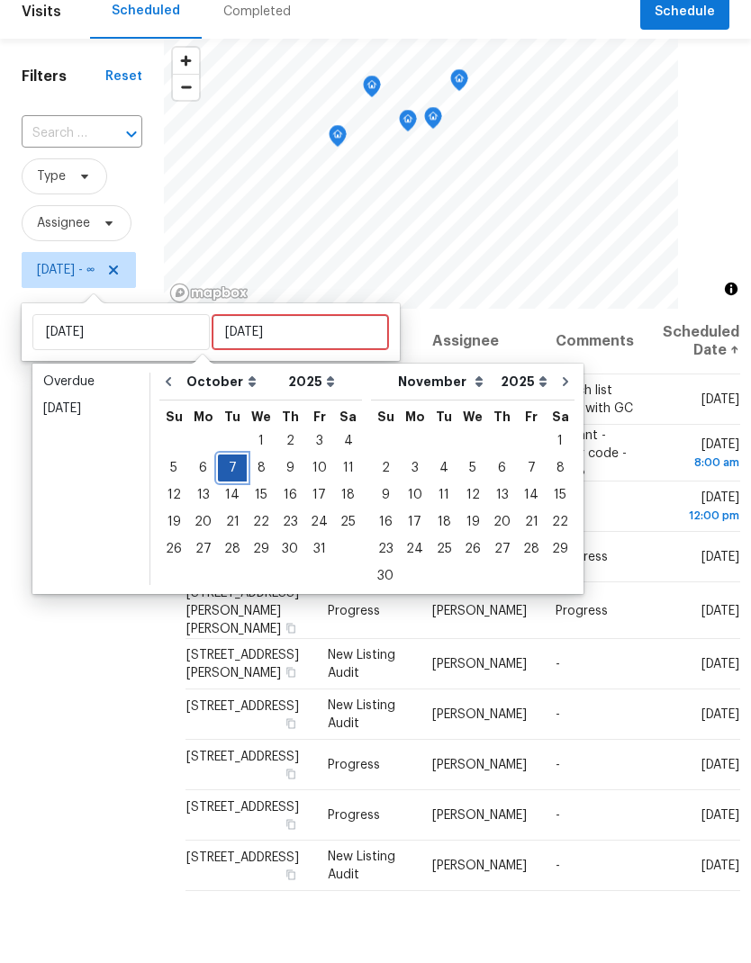
click at [236, 528] on div "7" at bounding box center [232, 540] width 29 height 25
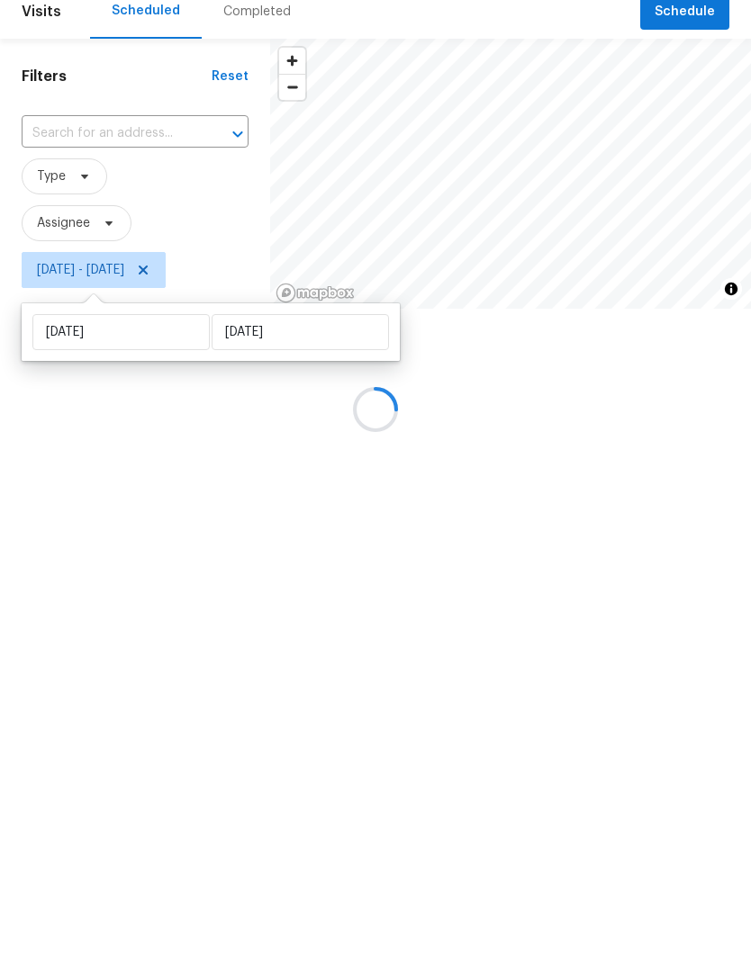
type input "Tue, Oct 07"
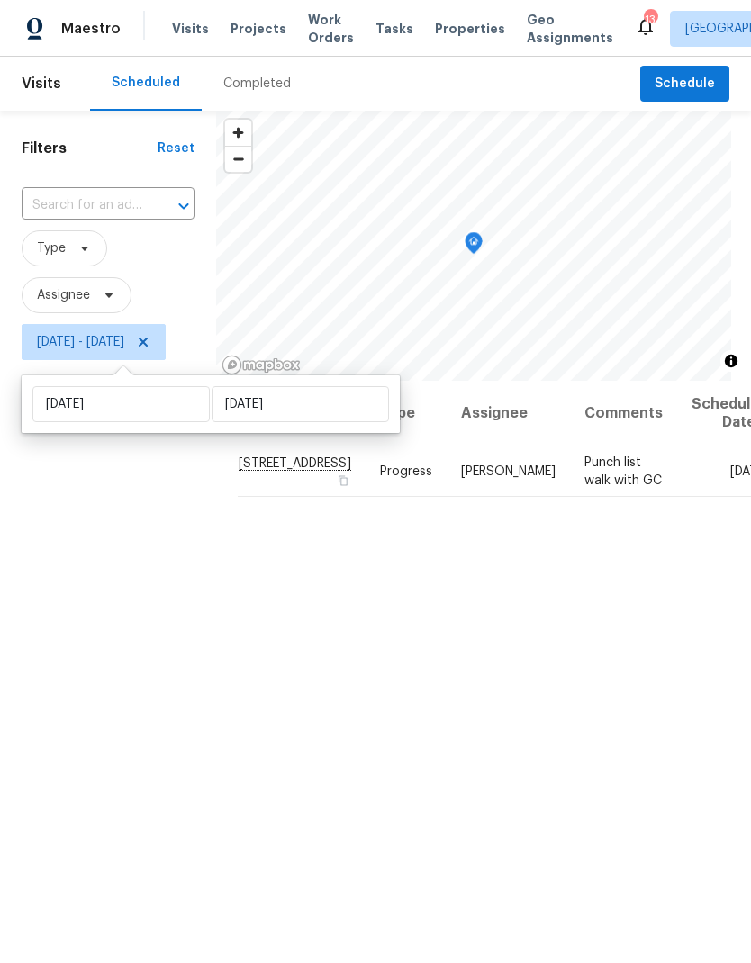
click at [601, 720] on div "Address Type Assignee Comments Scheduled Date ↑ 17176 Mushtown Rd, Prior Lake, …" at bounding box center [483, 766] width 535 height 771
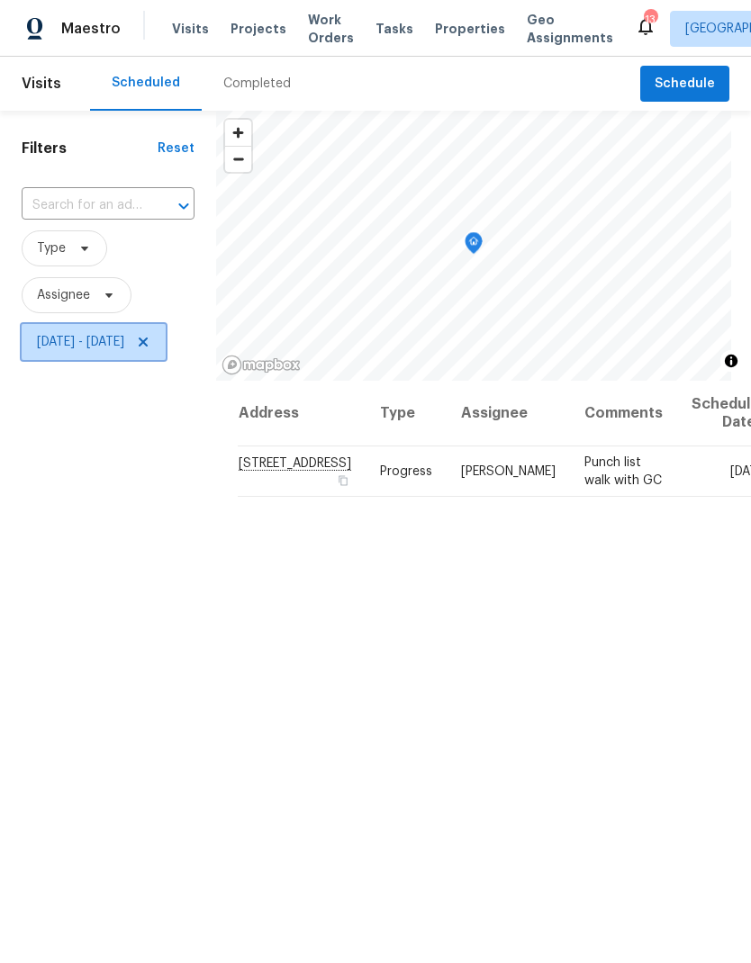
click at [124, 346] on span "Tue, Oct 07 - Tue, Oct 07" at bounding box center [80, 342] width 87 height 18
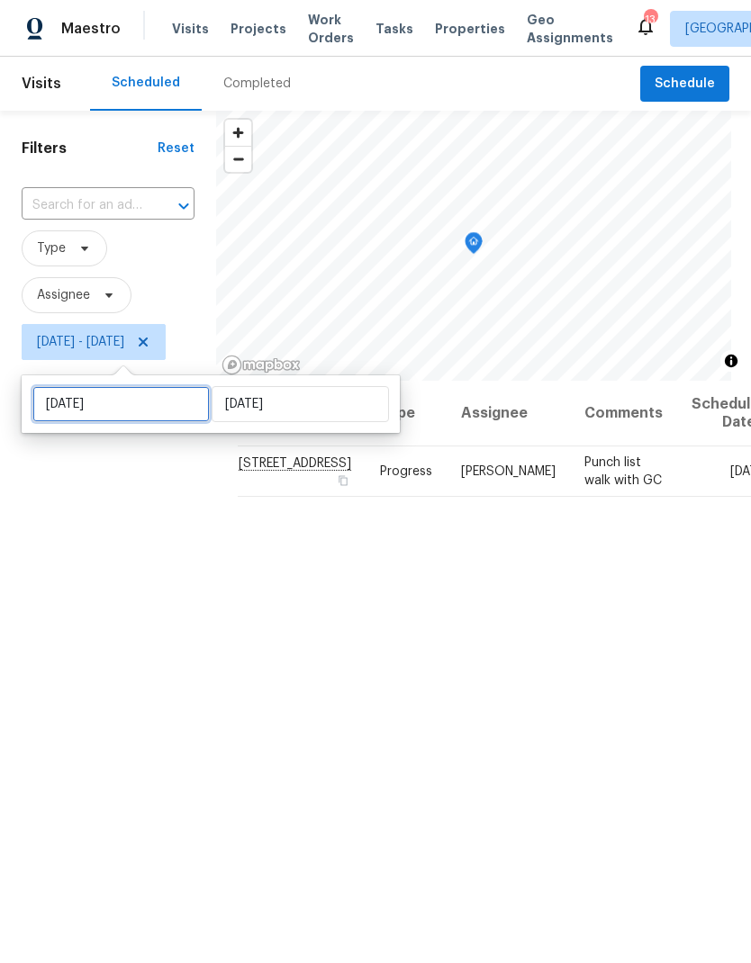
click at [138, 408] on input "Tue, Oct 07" at bounding box center [120, 404] width 177 height 36
select select "9"
select select "2025"
select select "10"
select select "2025"
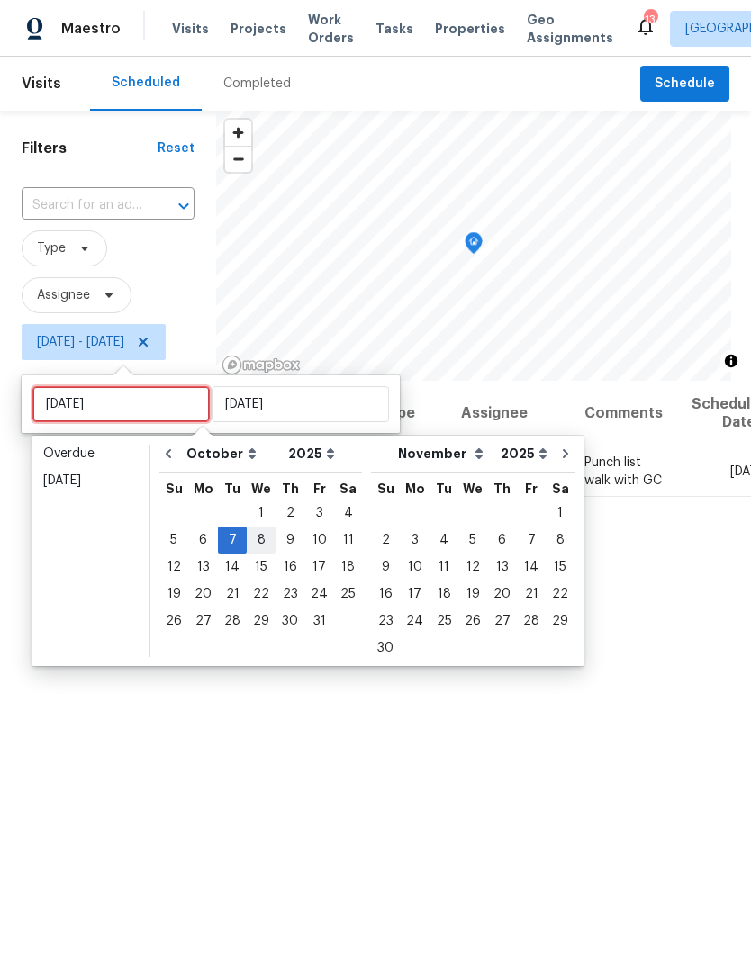
type input "Wed, Oct 08"
click at [263, 539] on div "8" at bounding box center [261, 540] width 29 height 25
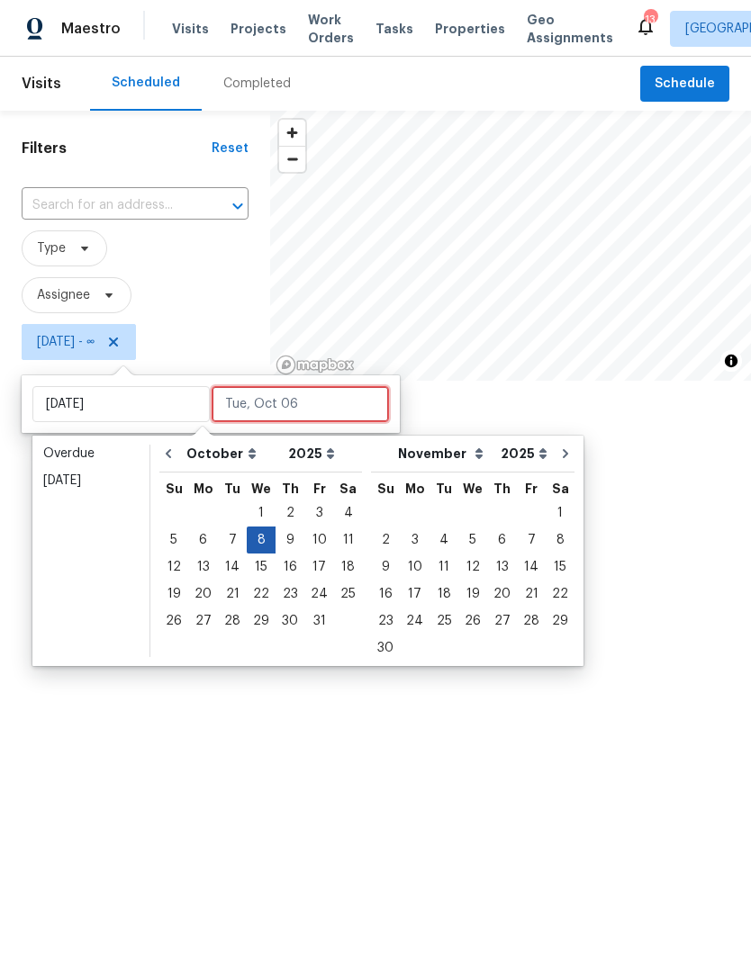
type input "Wed, Oct 08"
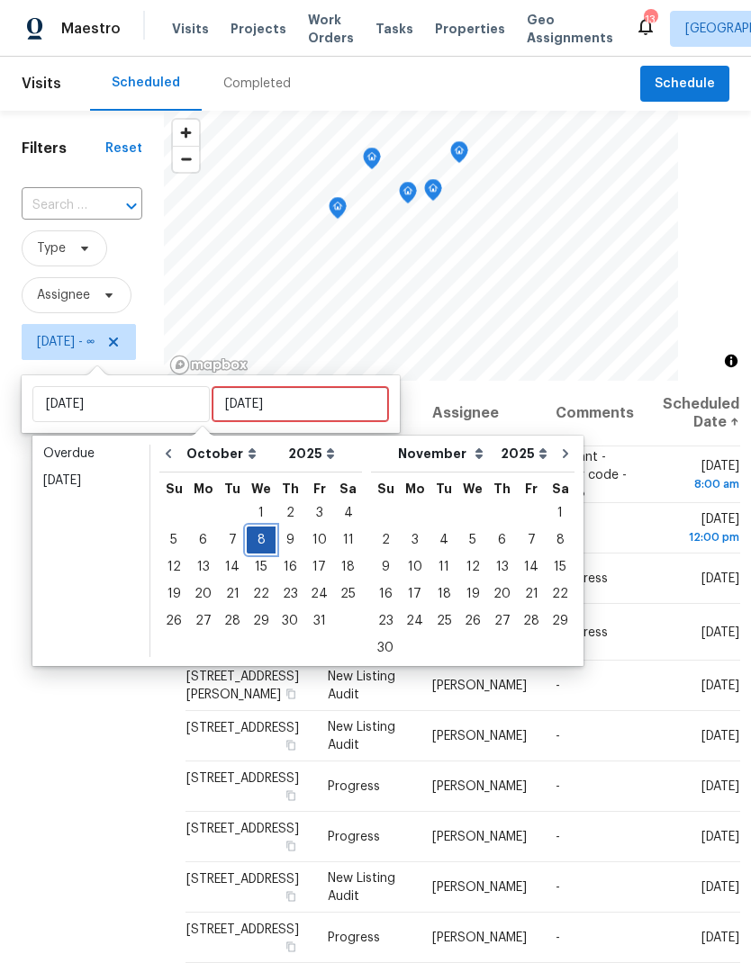
click at [258, 535] on div "8" at bounding box center [261, 540] width 29 height 25
type input "Wed, Oct 08"
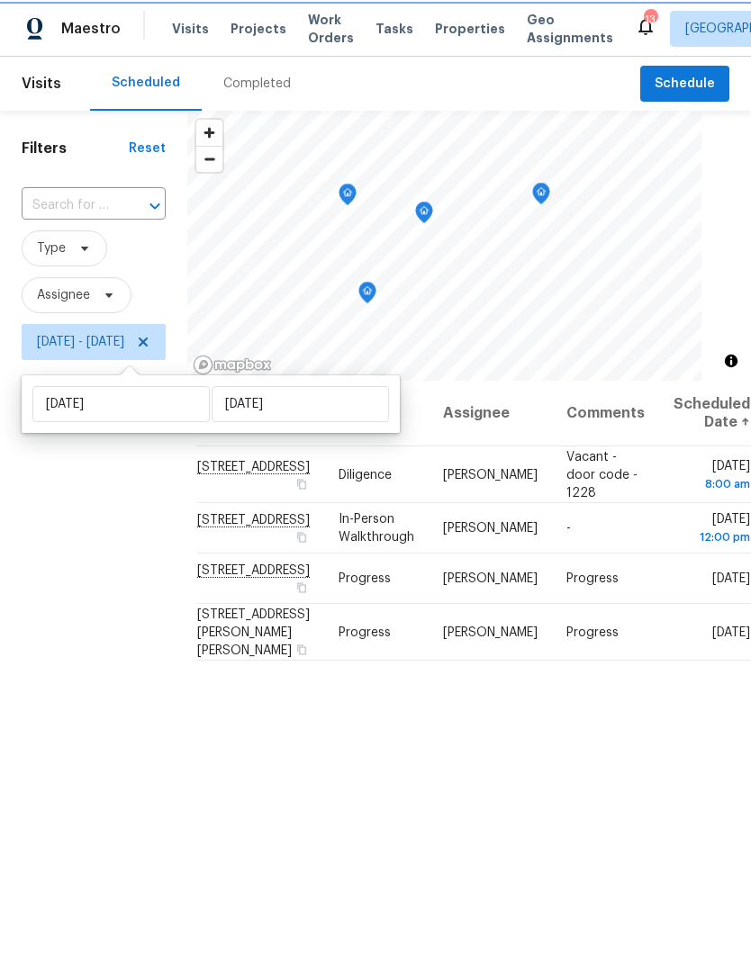
scroll to position [0, 17]
click at [452, 30] on span "Properties" at bounding box center [470, 29] width 70 height 18
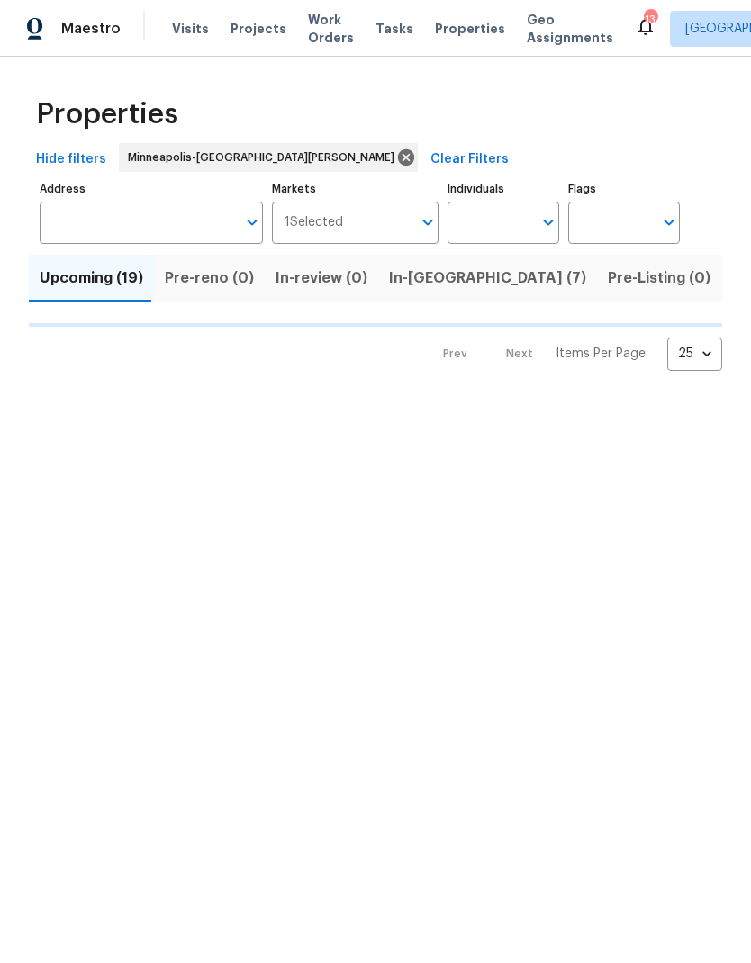
click at [416, 283] on span "In-reno (7)" at bounding box center [487, 278] width 197 height 25
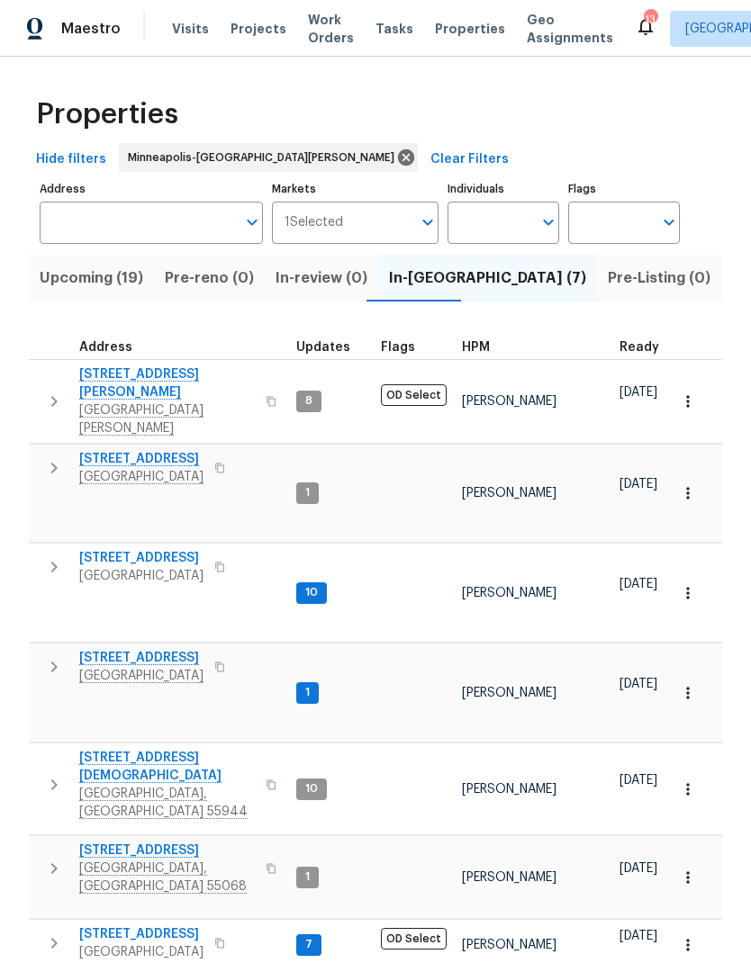
click at [98, 278] on span "Upcoming (19)" at bounding box center [92, 278] width 104 height 25
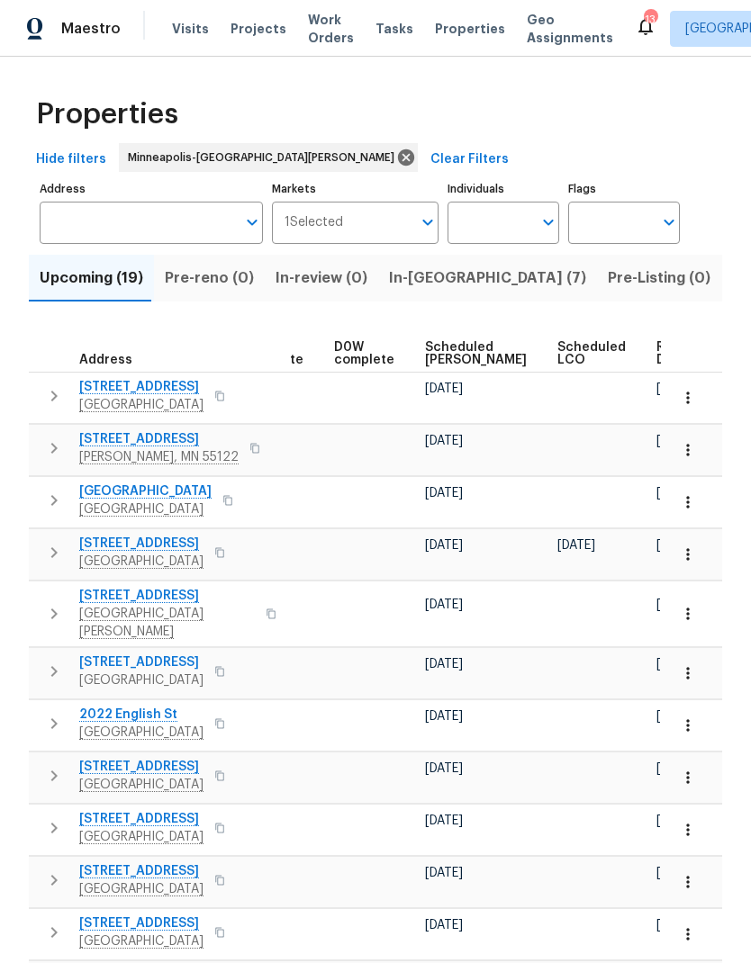
scroll to position [0, 451]
click at [658, 357] on span "Ready Date" at bounding box center [678, 353] width 40 height 25
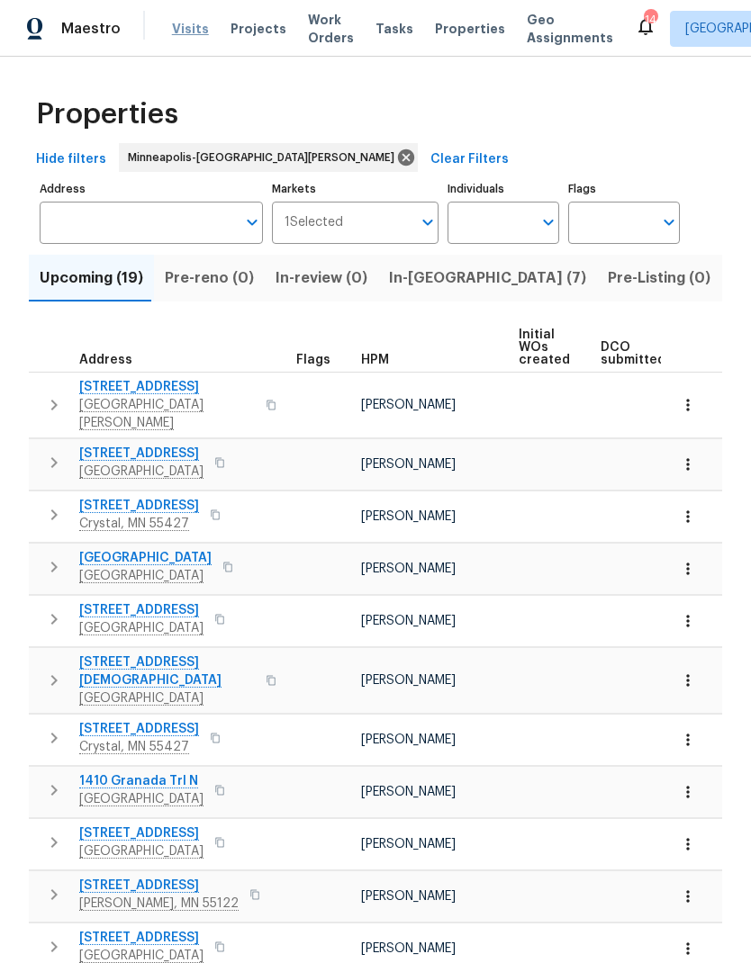
click at [187, 37] on span "Visits" at bounding box center [190, 29] width 37 height 18
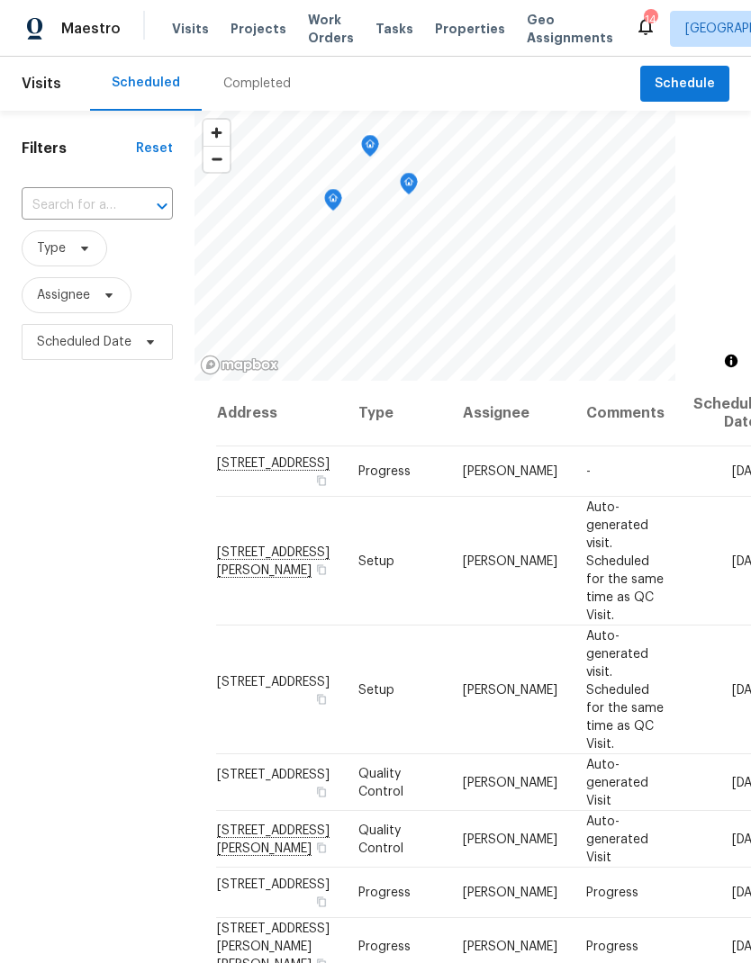
click at [259, 87] on div "Completed" at bounding box center [257, 84] width 68 height 18
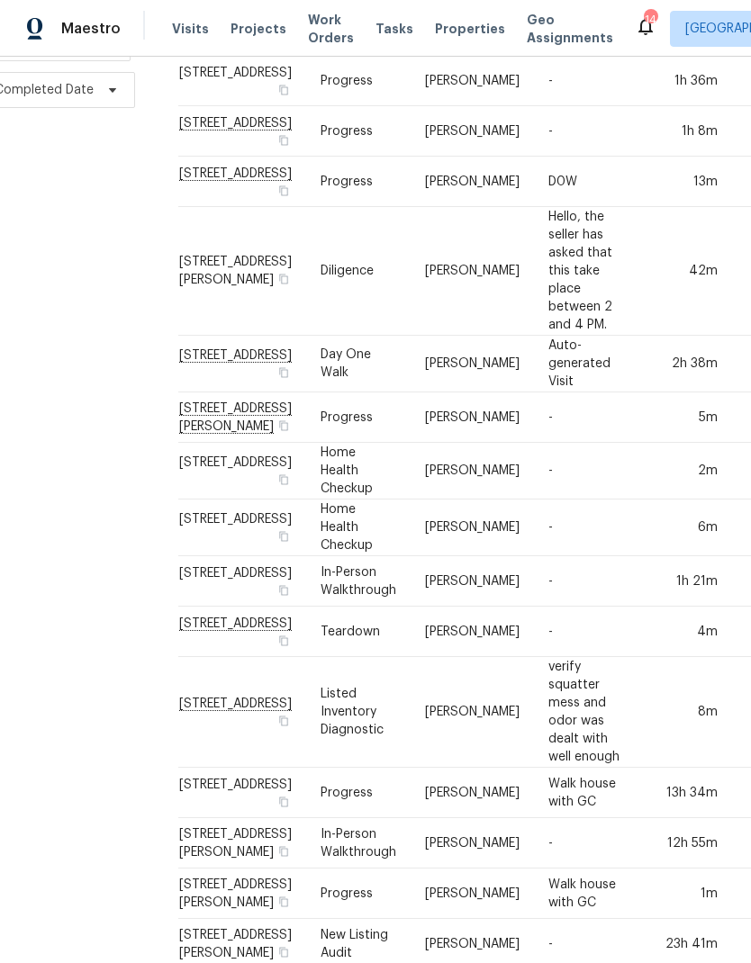
scroll to position [299, 41]
